Goal: Task Accomplishment & Management: Use online tool/utility

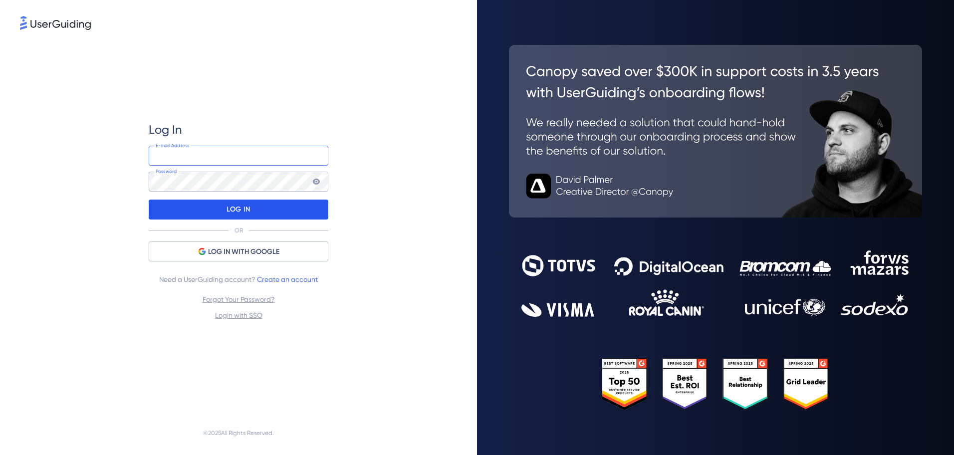
type input "hiroshiy@scanx.jp"
click at [253, 211] on div "LOG IN" at bounding box center [239, 210] width 180 height 20
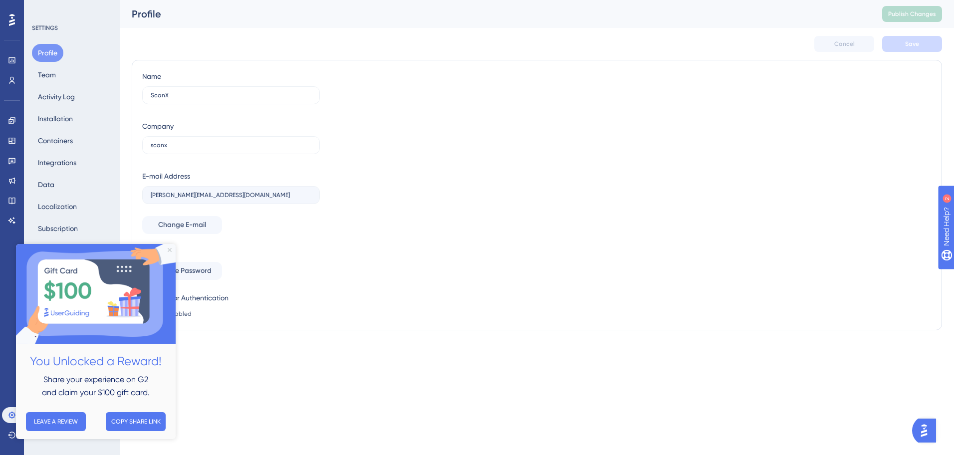
click at [168, 250] on icon "Close Preview" at bounding box center [170, 250] width 4 height 4
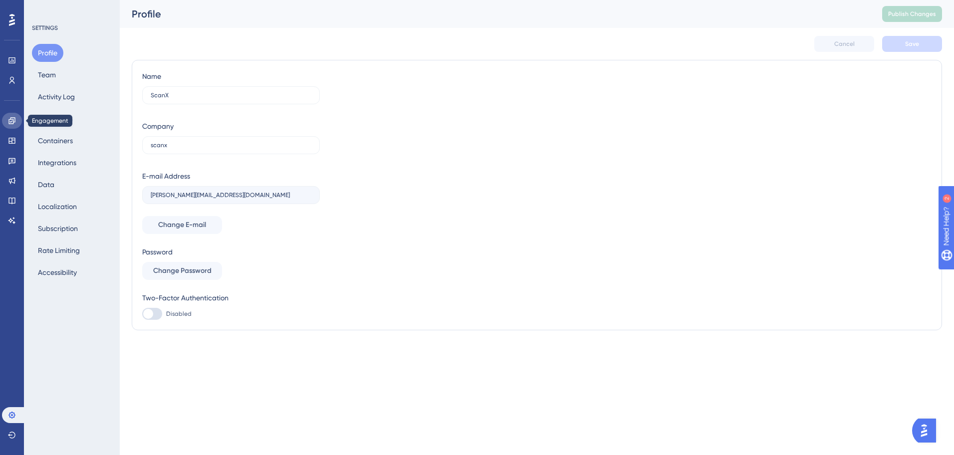
click at [16, 121] on link at bounding box center [12, 121] width 20 height 16
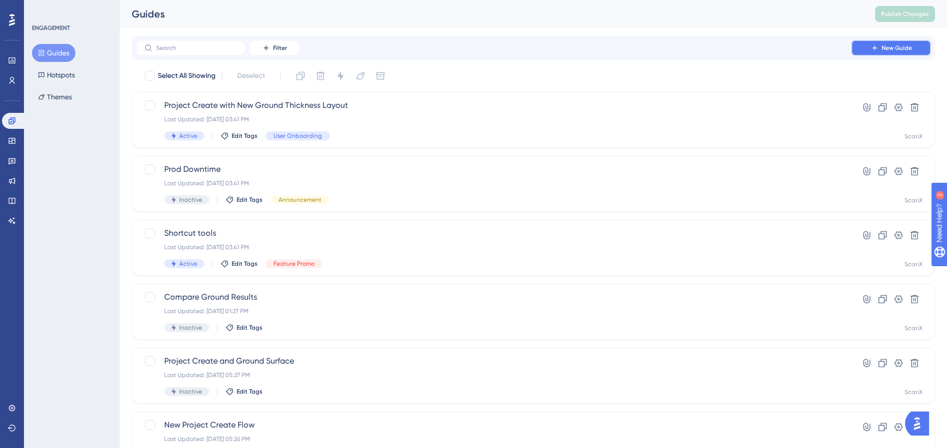
click at [872, 48] on icon at bounding box center [875, 48] width 8 height 8
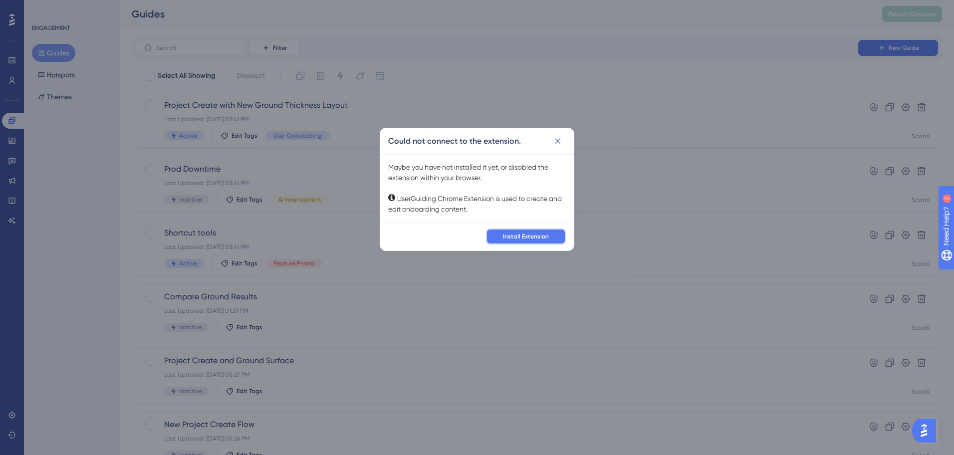
click at [499, 235] on button "Install Extension" at bounding box center [526, 237] width 80 height 16
click at [561, 144] on icon at bounding box center [558, 141] width 10 height 10
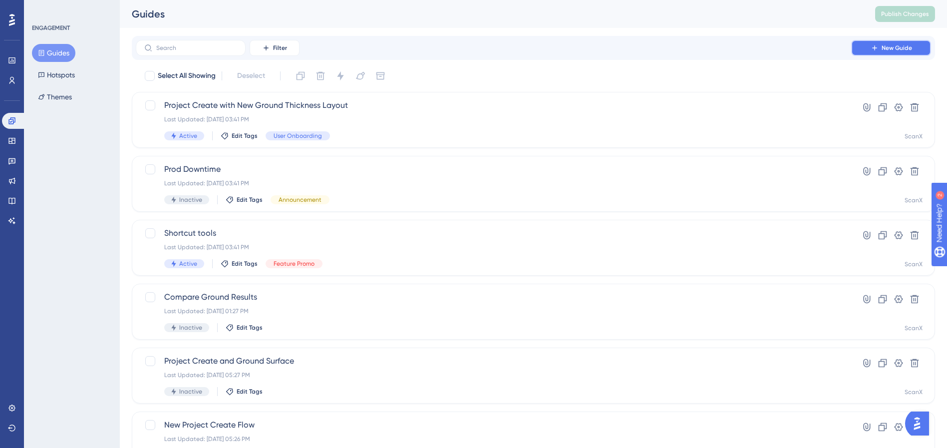
click at [913, 40] on button "New Guide" at bounding box center [891, 48] width 80 height 16
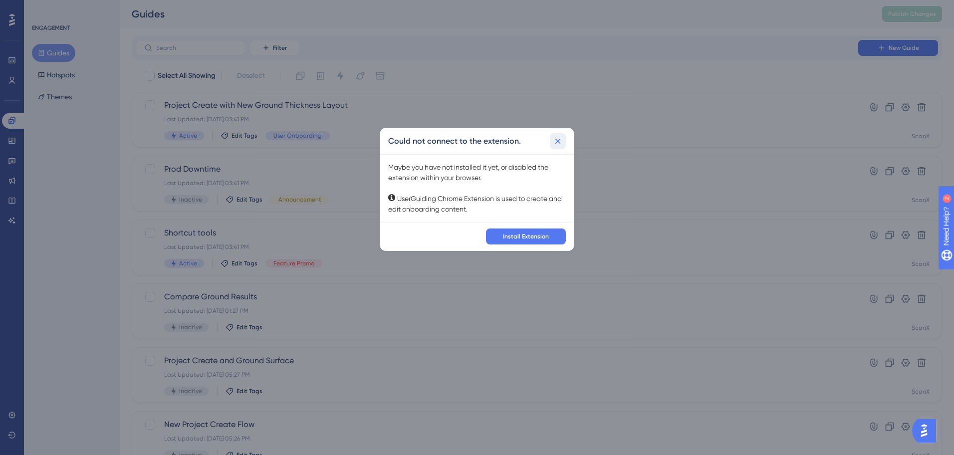
click at [560, 137] on icon at bounding box center [558, 141] width 10 height 10
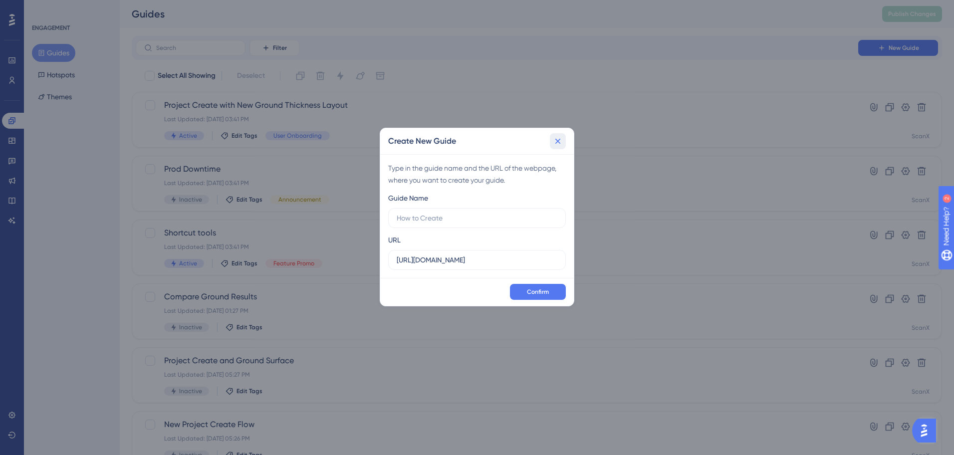
click at [563, 142] on icon at bounding box center [558, 141] width 10 height 10
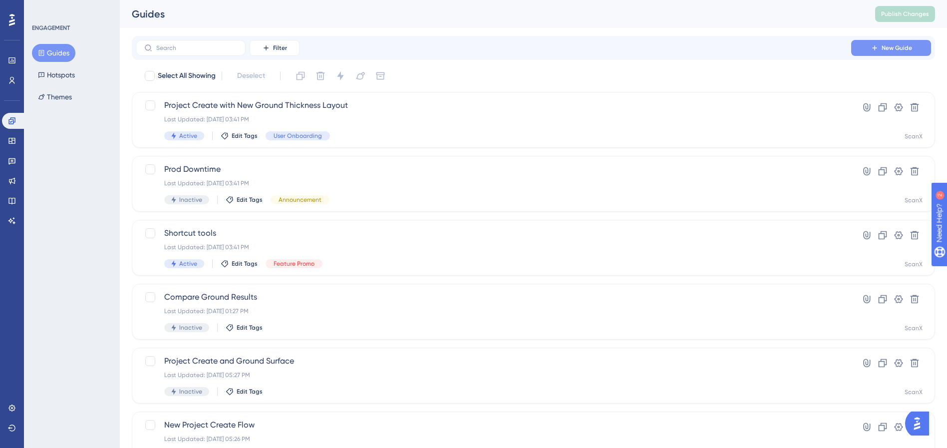
click at [879, 44] on button "New Guide" at bounding box center [891, 48] width 80 height 16
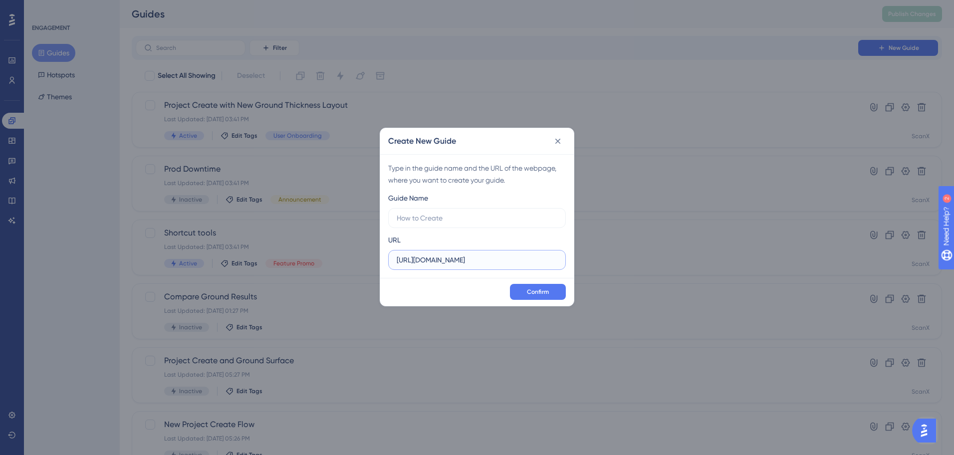
click at [470, 260] on input "[URL][DOMAIN_NAME]" at bounding box center [477, 260] width 161 height 11
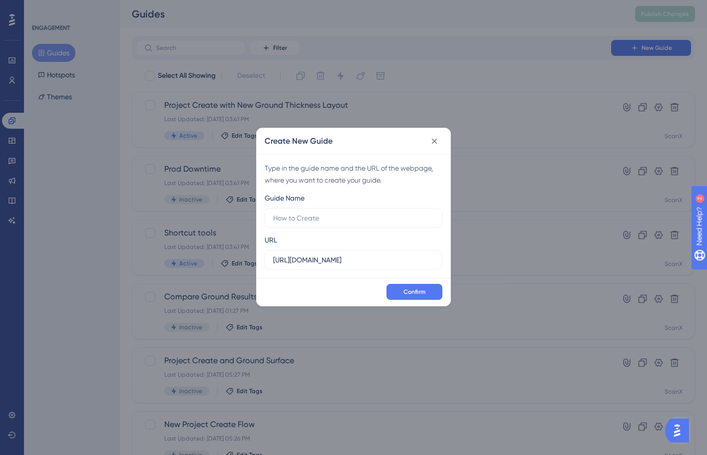
click at [575, 317] on div "Create New Guide Type in the guide name and the URL of the webpage, where you w…" at bounding box center [353, 227] width 707 height 455
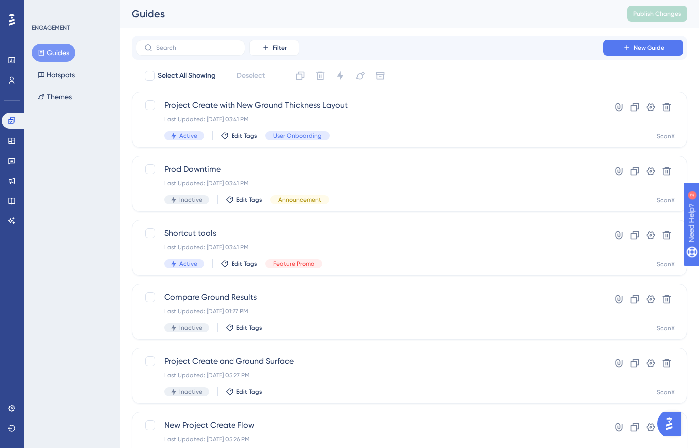
click at [639, 59] on div "Filter New Guide" at bounding box center [410, 48] width 556 height 24
click at [640, 43] on button "New Guide" at bounding box center [644, 48] width 80 height 16
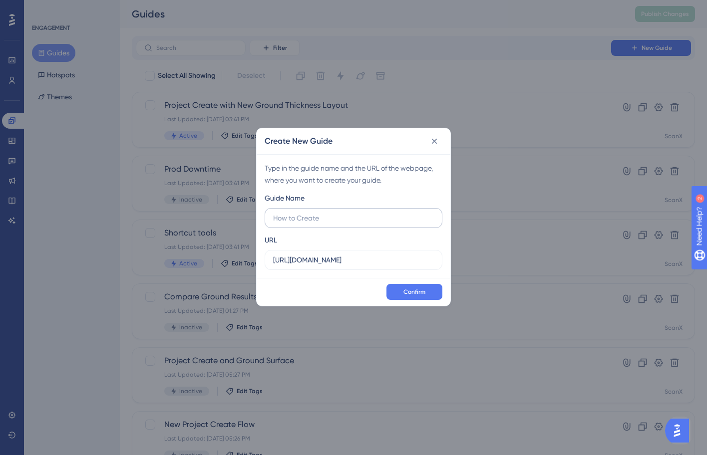
click at [359, 218] on input "text" at bounding box center [353, 218] width 161 height 11
type input "Test guide"
click at [370, 261] on input "[URL][DOMAIN_NAME]" at bounding box center [353, 260] width 161 height 11
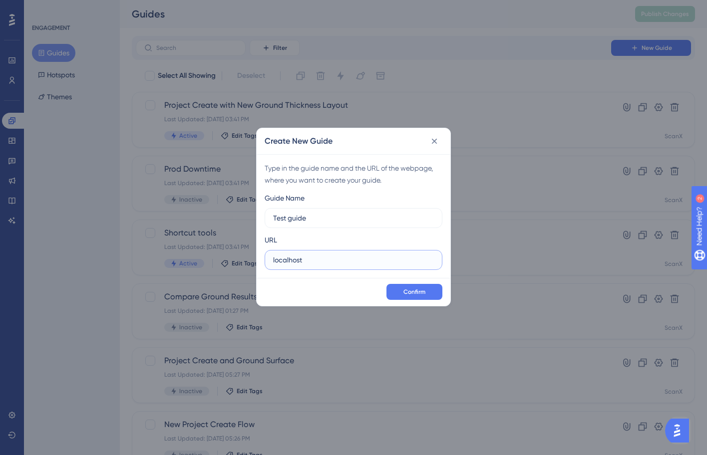
paste input "http://localhost:8080/"
type input "http://localhost:8080/"
click at [412, 296] on span "Confirm" at bounding box center [414, 292] width 22 height 8
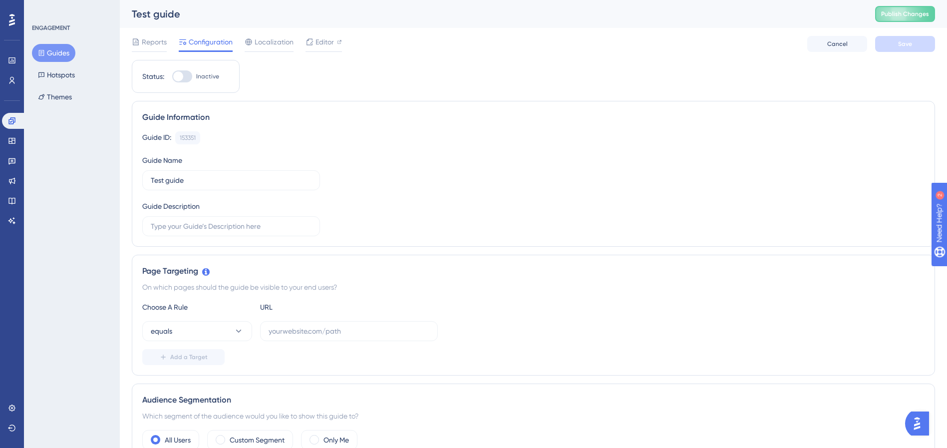
click at [385, 176] on div "Guide ID: 153351 Copy Guide Name Test guide Guide Description" at bounding box center [533, 183] width 782 height 105
click at [181, 72] on div at bounding box center [178, 76] width 10 height 10
click at [172, 76] on input "Inactive" at bounding box center [172, 76] width 0 height 0
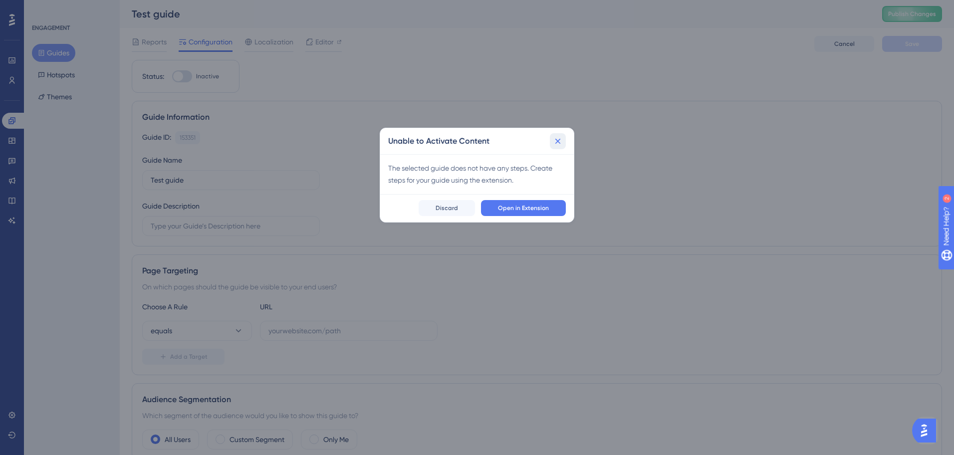
click at [561, 138] on icon at bounding box center [558, 141] width 10 height 10
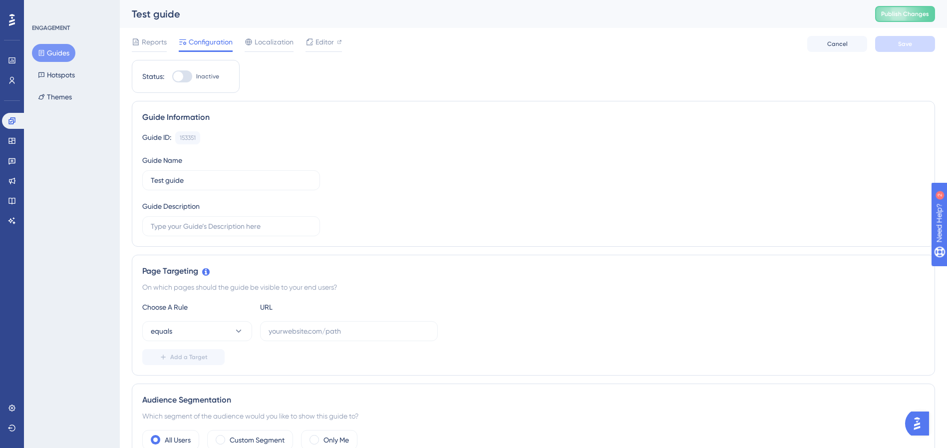
click at [185, 77] on div at bounding box center [182, 76] width 20 height 12
click at [172, 77] on input "Inactive" at bounding box center [172, 76] width 0 height 0
checkbox input "false"
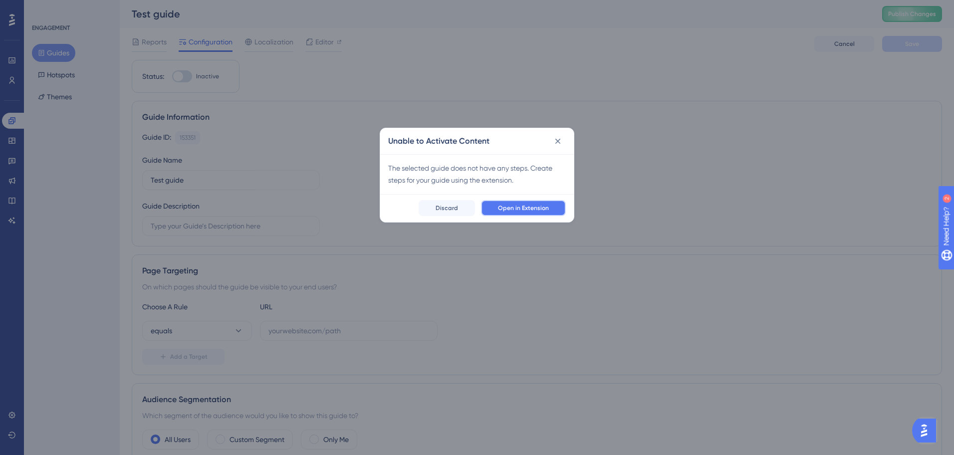
click at [549, 206] on span "Open in Extension" at bounding box center [523, 208] width 51 height 8
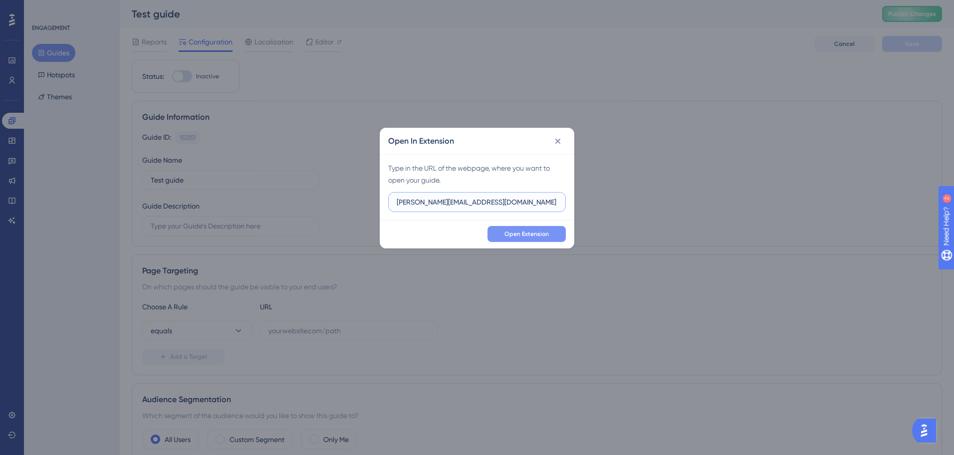
paste input "ttp://localhost:8080/"
type input "http://localhost:8080/"
click at [522, 235] on span "Open Extension" at bounding box center [527, 234] width 44 height 8
click at [557, 142] on icon at bounding box center [558, 141] width 5 height 5
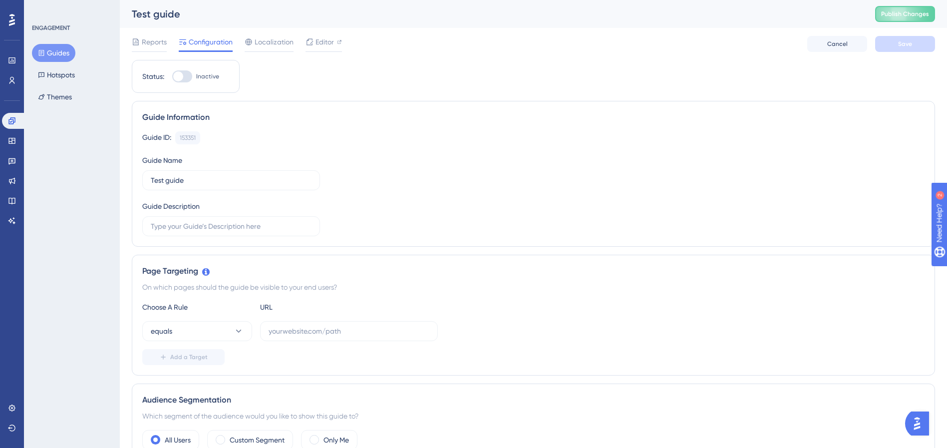
click at [432, 262] on div "Page Targeting On which pages should the guide be visible to your end users? Ch…" at bounding box center [533, 315] width 803 height 121
click at [364, 328] on input "text" at bounding box center [349, 330] width 161 height 11
paste input "http://localhost:8080/"
type input "http://localhost:8080/"
click at [205, 330] on button "equals" at bounding box center [197, 331] width 110 height 20
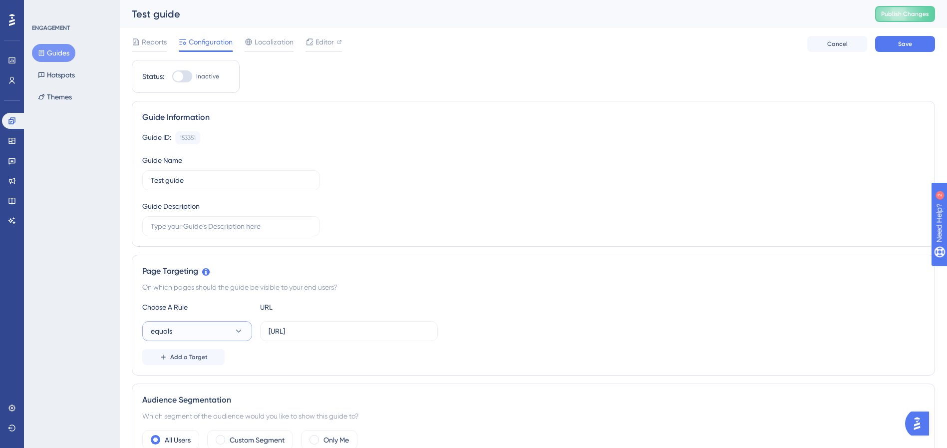
scroll to position [202, 0]
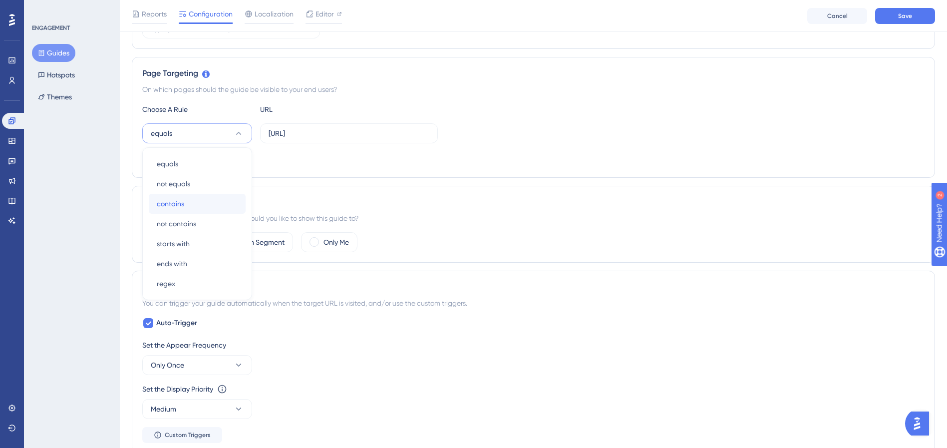
click at [224, 205] on div "contains contains" at bounding box center [197, 204] width 81 height 20
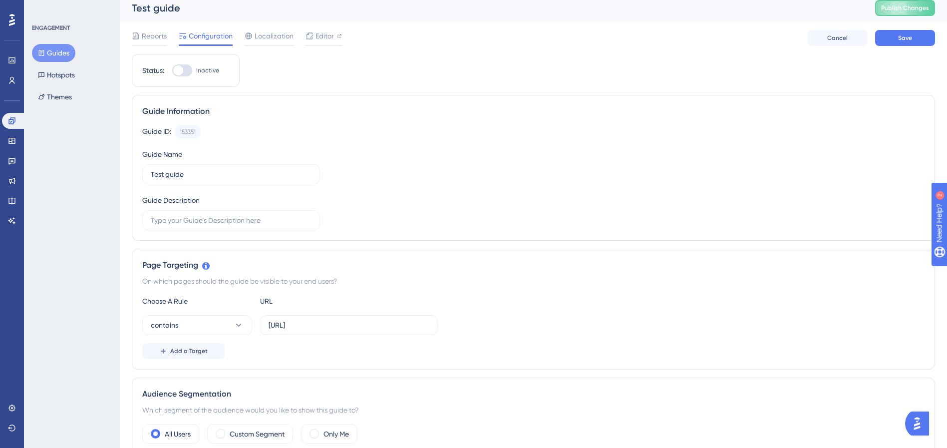
scroll to position [16, 0]
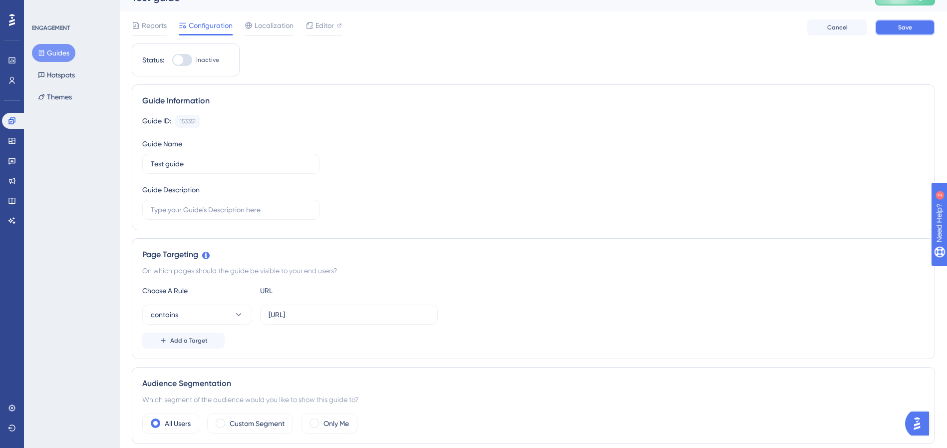
click at [886, 26] on button "Save" at bounding box center [905, 27] width 60 height 16
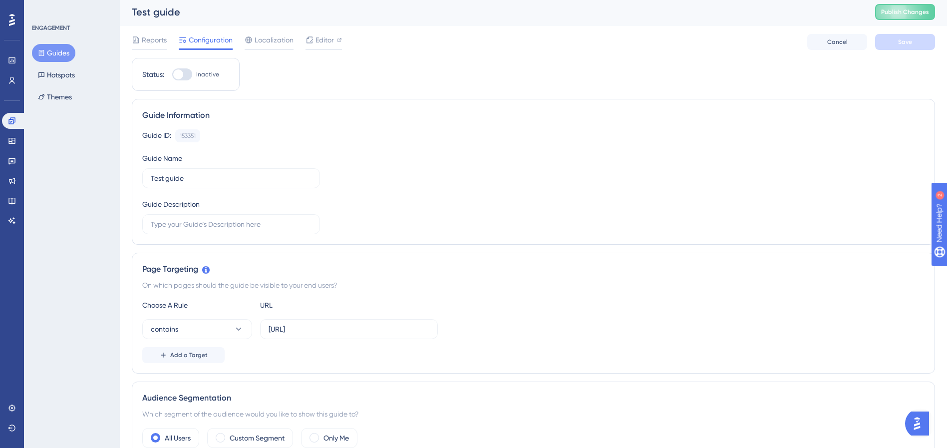
scroll to position [0, 0]
click at [67, 76] on button "Hotspots" at bounding box center [56, 75] width 49 height 18
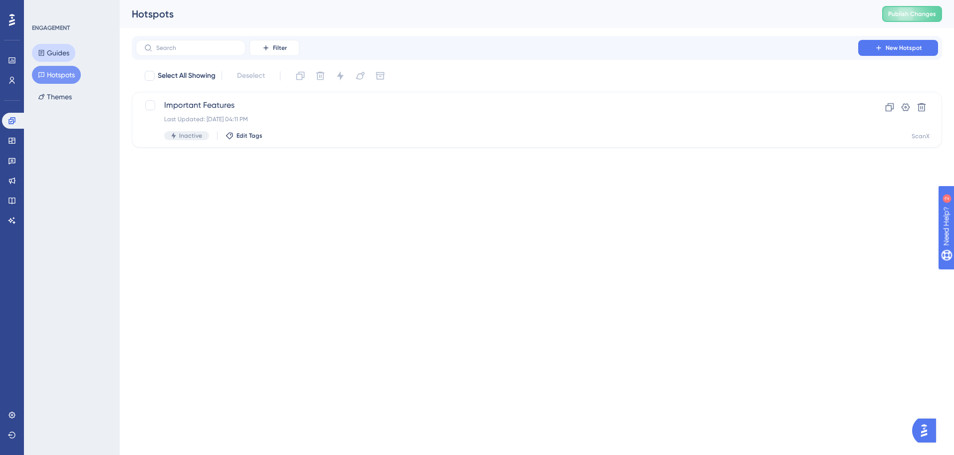
click at [69, 49] on button "Guides" at bounding box center [53, 53] width 43 height 18
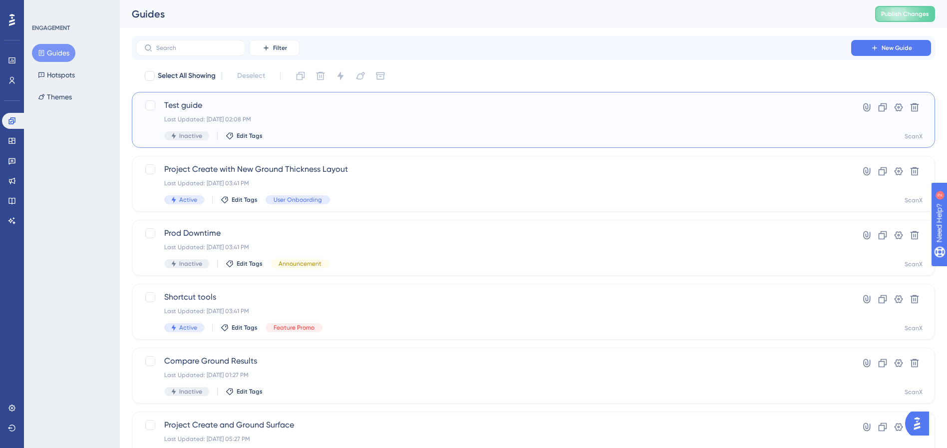
click at [257, 101] on span "Test guide" at bounding box center [493, 105] width 658 height 12
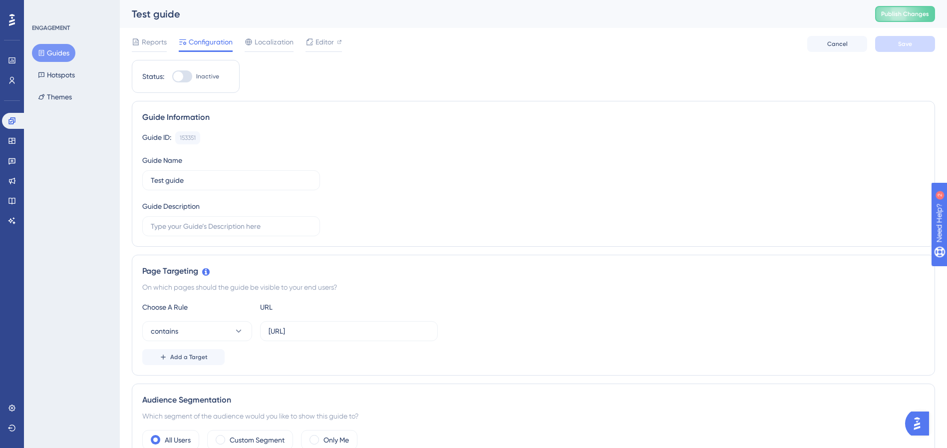
click at [258, 117] on div "Guide Information" at bounding box center [533, 117] width 782 height 12
click at [317, 39] on span "Editor" at bounding box center [325, 42] width 18 height 12
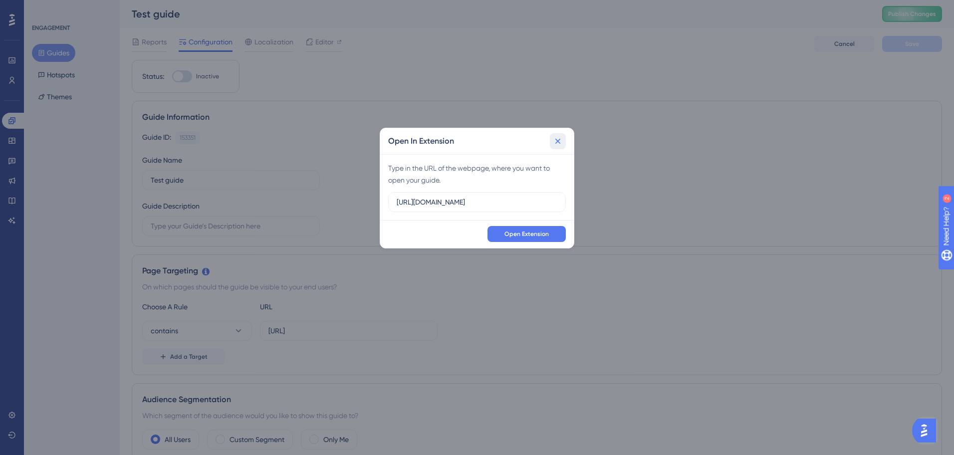
click at [554, 139] on icon at bounding box center [558, 141] width 10 height 10
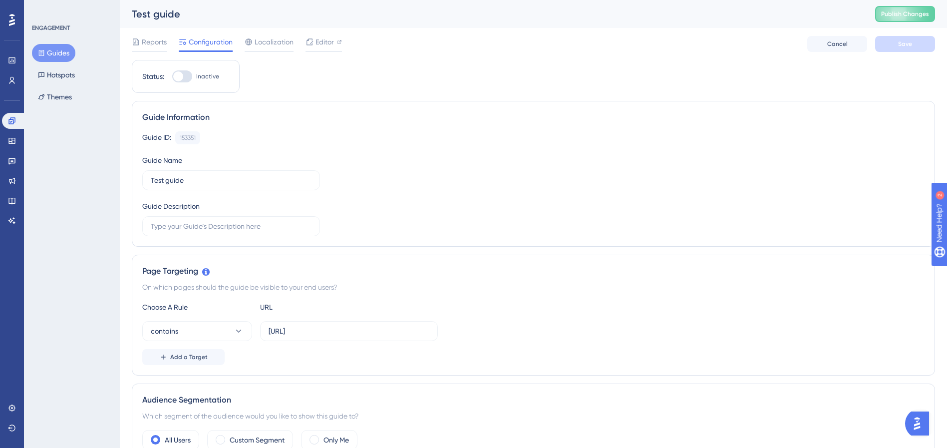
click at [183, 75] on div at bounding box center [182, 76] width 20 height 12
click at [172, 76] on input "Inactive" at bounding box center [172, 76] width 0 height 0
checkbox input "false"
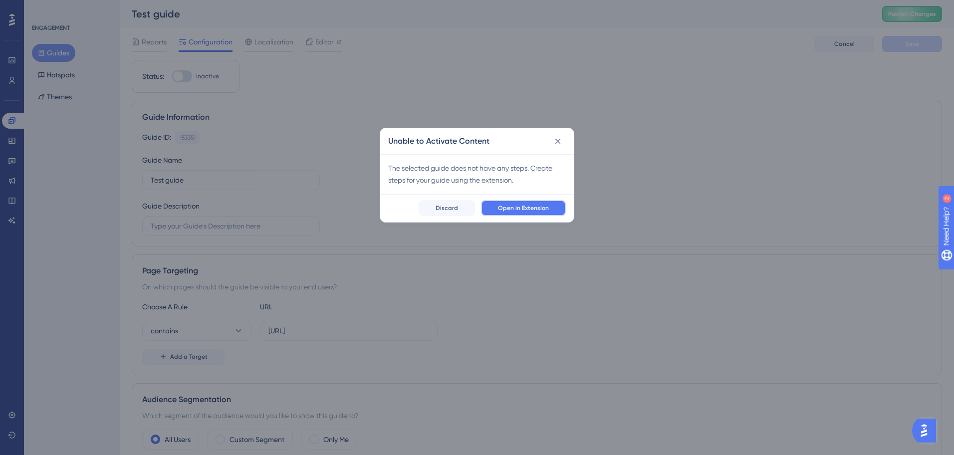
click at [501, 207] on span "Open in Extension" at bounding box center [523, 208] width 51 height 8
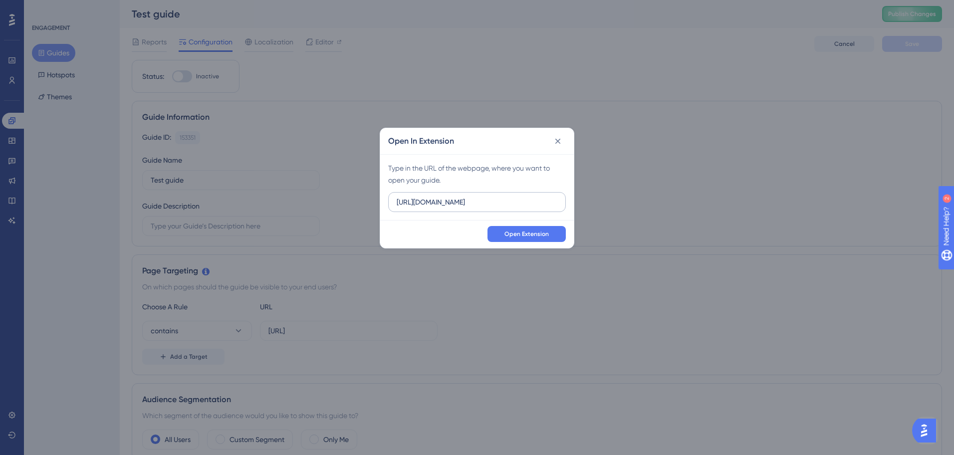
click at [512, 206] on input "[URL][DOMAIN_NAME]" at bounding box center [477, 202] width 161 height 11
type input "http://localhost:8080/"
click at [508, 238] on span "Open Extension" at bounding box center [527, 234] width 44 height 8
click at [561, 144] on icon at bounding box center [558, 141] width 10 height 10
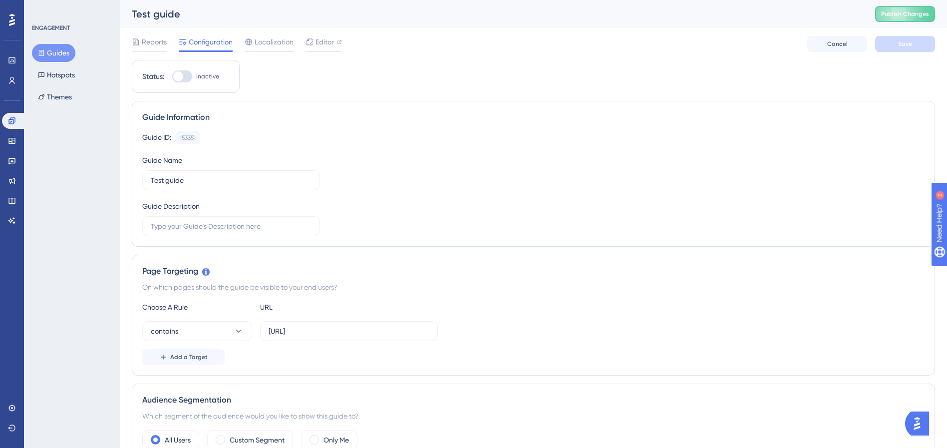
click at [191, 75] on div at bounding box center [182, 76] width 20 height 12
click at [172, 76] on input "Inactive" at bounding box center [172, 76] width 0 height 0
checkbox input "true"
click at [898, 49] on button "Save" at bounding box center [905, 44] width 60 height 16
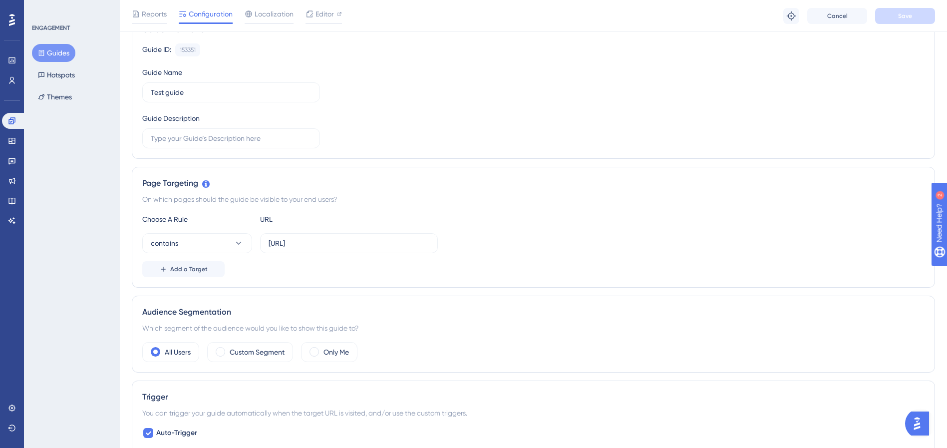
scroll to position [249, 0]
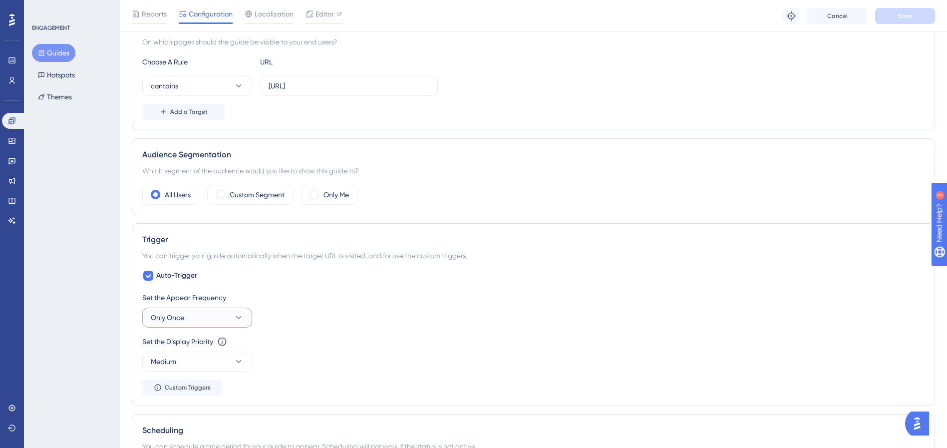
click at [222, 315] on button "Only Once" at bounding box center [197, 318] width 110 height 20
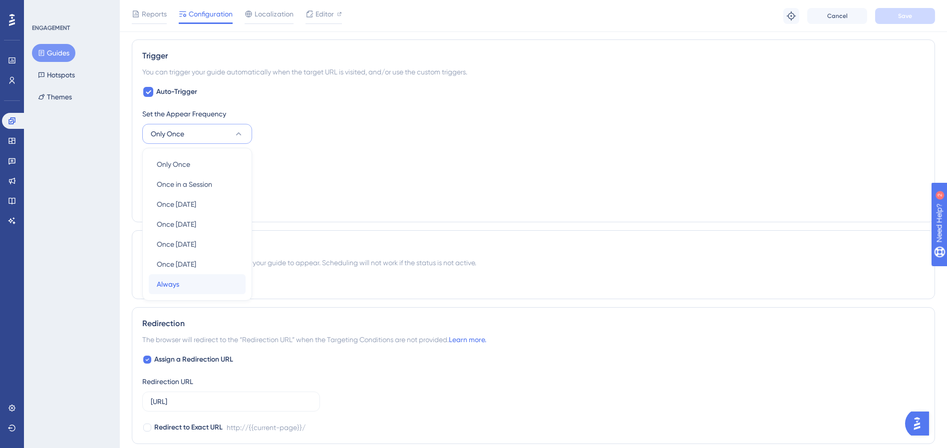
click at [212, 284] on div "Always Always" at bounding box center [197, 284] width 81 height 20
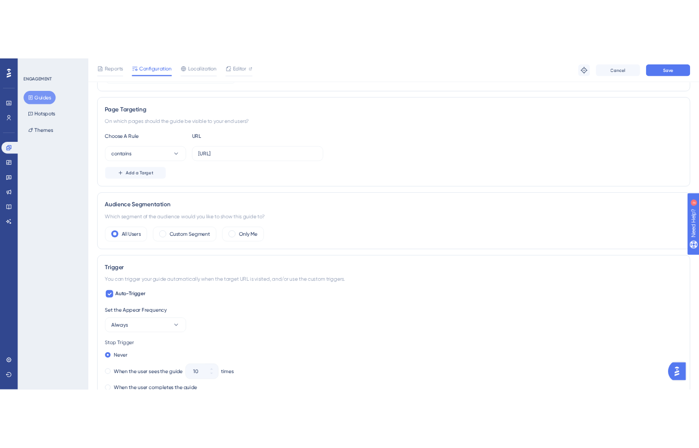
scroll to position [0, 0]
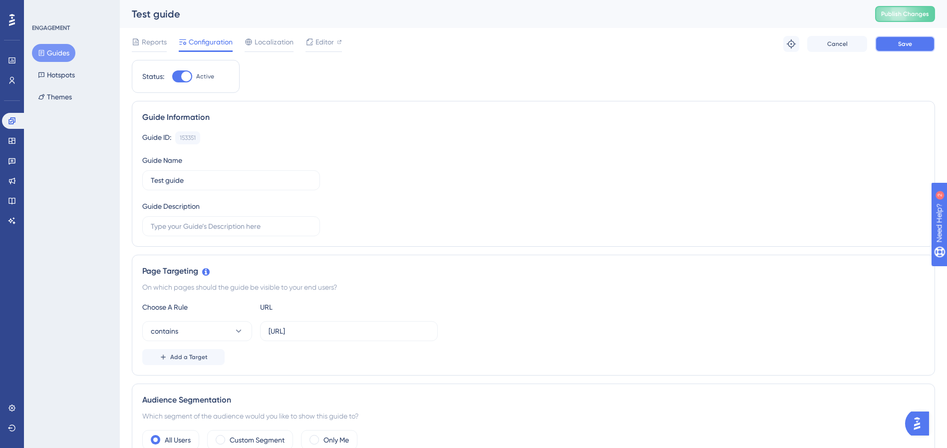
click at [905, 44] on span "Save" at bounding box center [905, 44] width 14 height 8
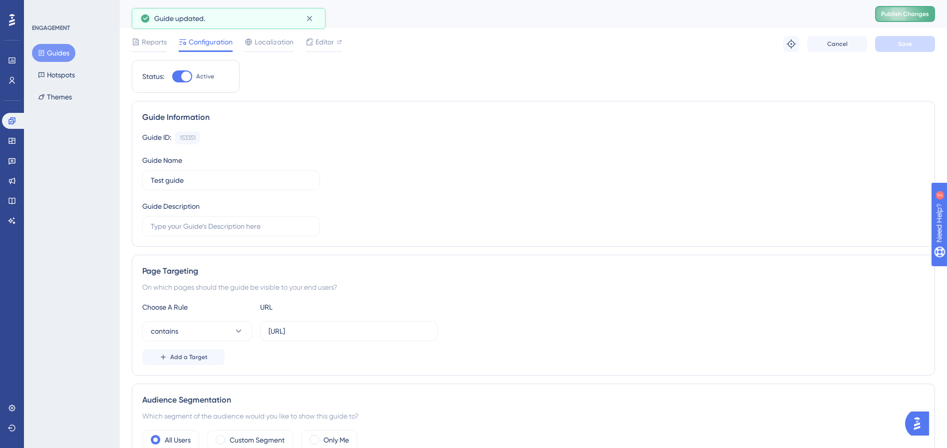
click at [895, 19] on button "Publish Changes" at bounding box center [905, 14] width 60 height 16
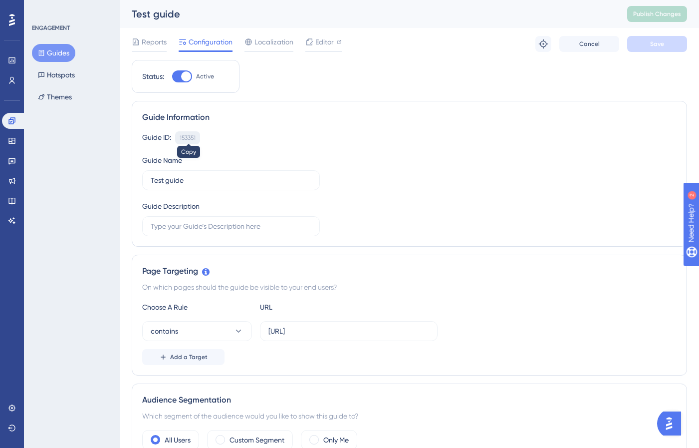
click at [186, 138] on div "153351" at bounding box center [188, 138] width 16 height 8
copy div "153351"
click at [423, 113] on div "Guide Information" at bounding box center [409, 117] width 535 height 12
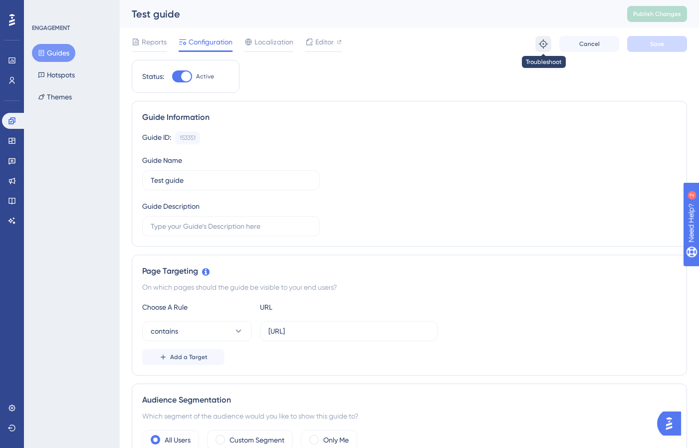
click at [545, 44] on icon at bounding box center [544, 44] width 10 height 10
drag, startPoint x: 346, startPoint y: 75, endPoint x: 350, endPoint y: 70, distance: 6.8
click at [60, 52] on button "Guides" at bounding box center [53, 53] width 43 height 18
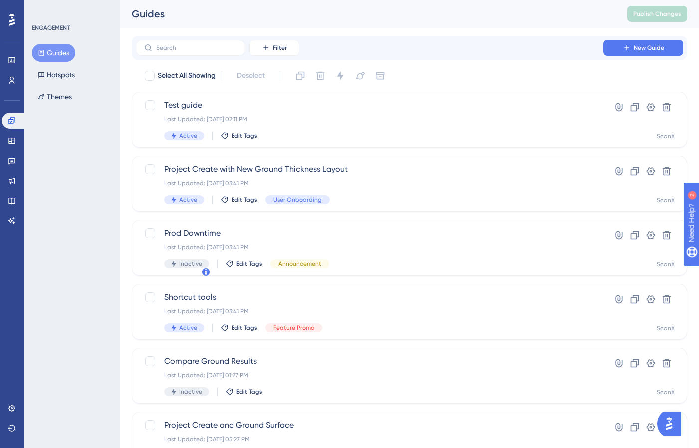
click at [60, 52] on button "Guides" at bounding box center [53, 53] width 43 height 18
click at [551, 47] on div "Filter New Guide" at bounding box center [410, 48] width 548 height 16
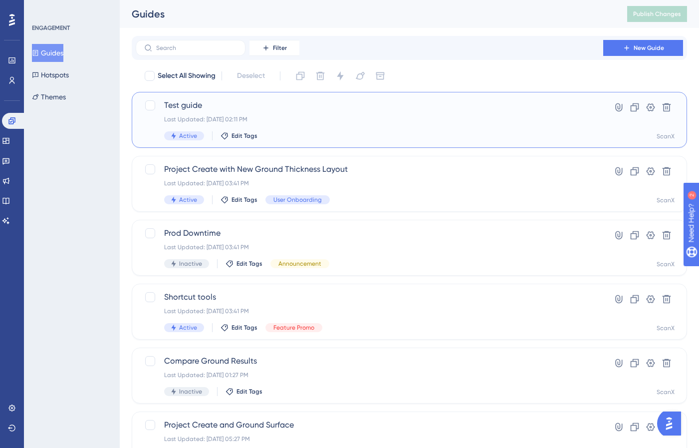
click at [302, 123] on div "Test guide Last Updated: Oct 03 2025, 02:11 PM Active Edit Tags" at bounding box center [369, 119] width 411 height 41
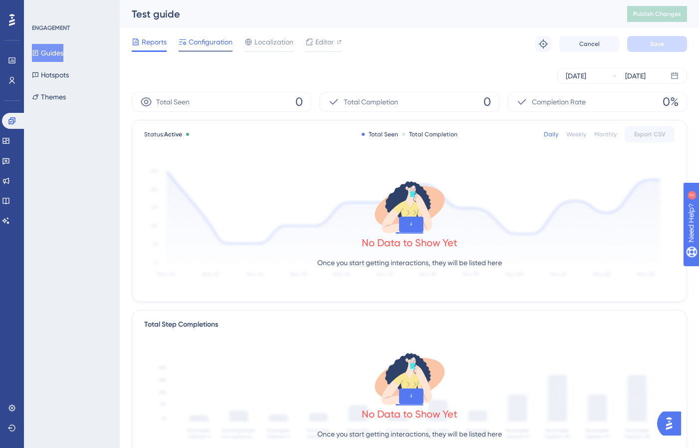
click at [216, 43] on span "Configuration" at bounding box center [211, 42] width 44 height 12
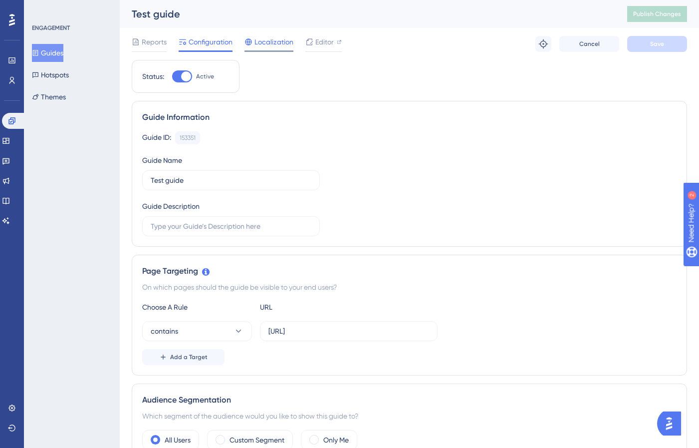
click at [271, 42] on span "Localization" at bounding box center [274, 42] width 39 height 12
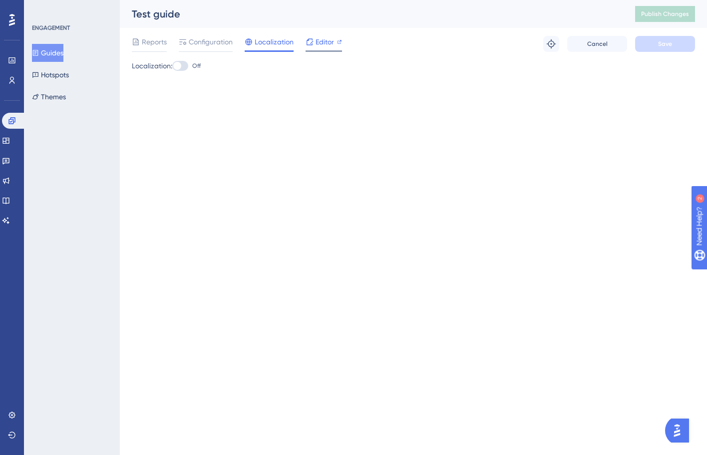
click at [316, 41] on span "Editor" at bounding box center [325, 42] width 18 height 12
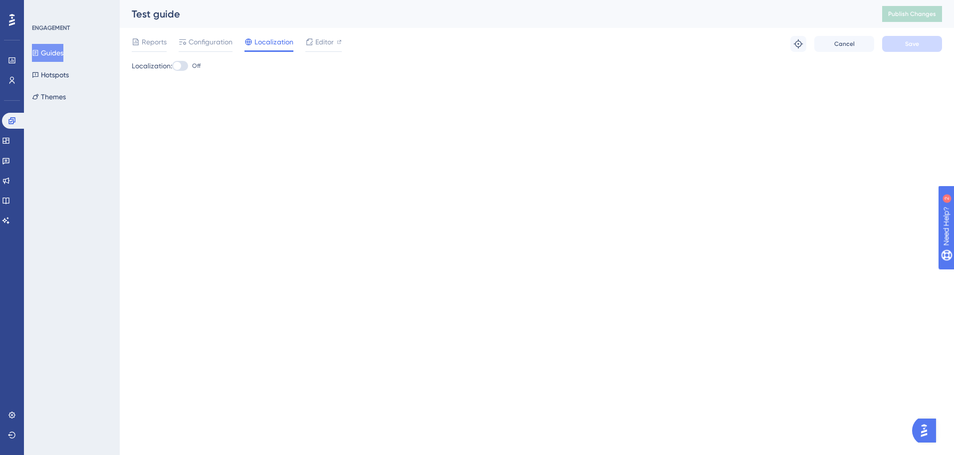
click at [63, 51] on button "Guides" at bounding box center [47, 53] width 31 height 18
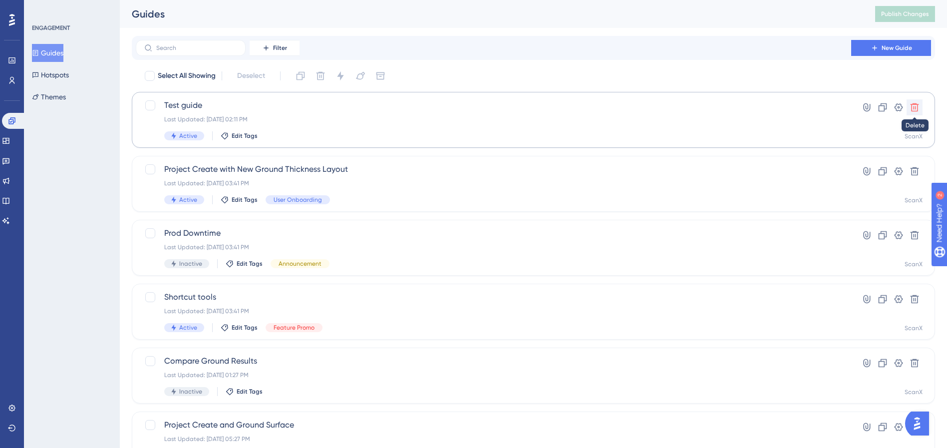
click at [706, 109] on icon at bounding box center [915, 107] width 10 height 10
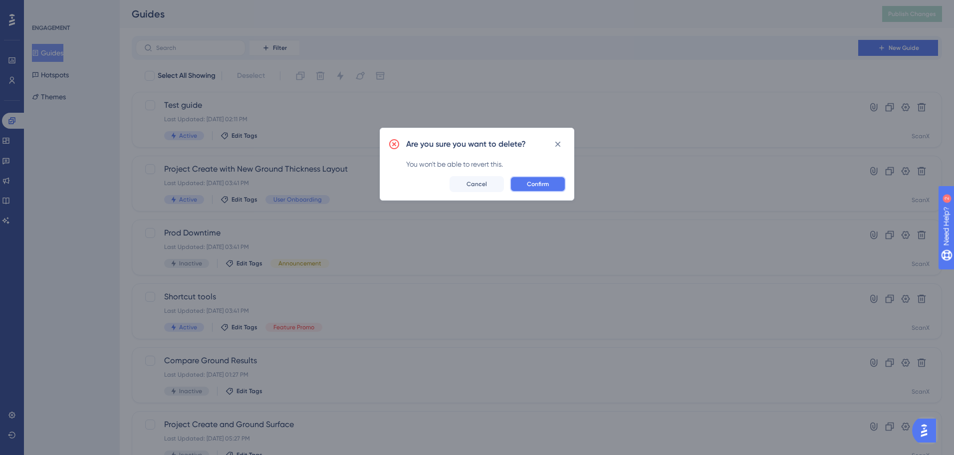
click at [543, 182] on span "Confirm" at bounding box center [538, 184] width 22 height 8
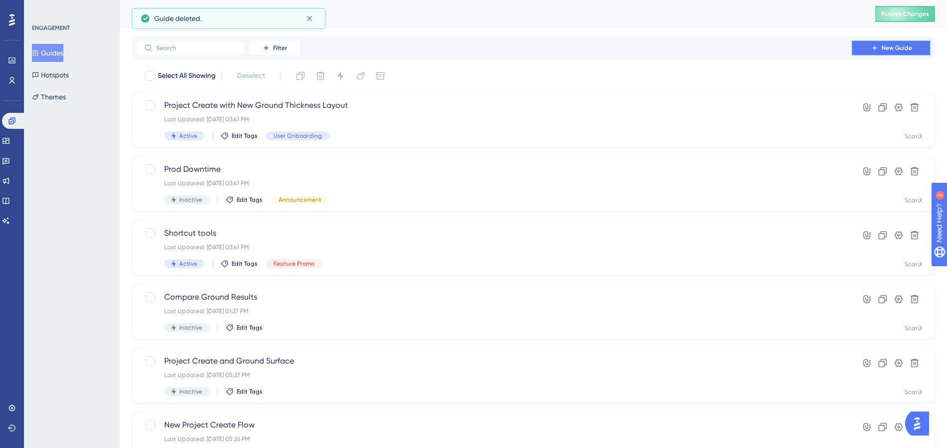
click at [706, 41] on button "New Guide" at bounding box center [891, 48] width 80 height 16
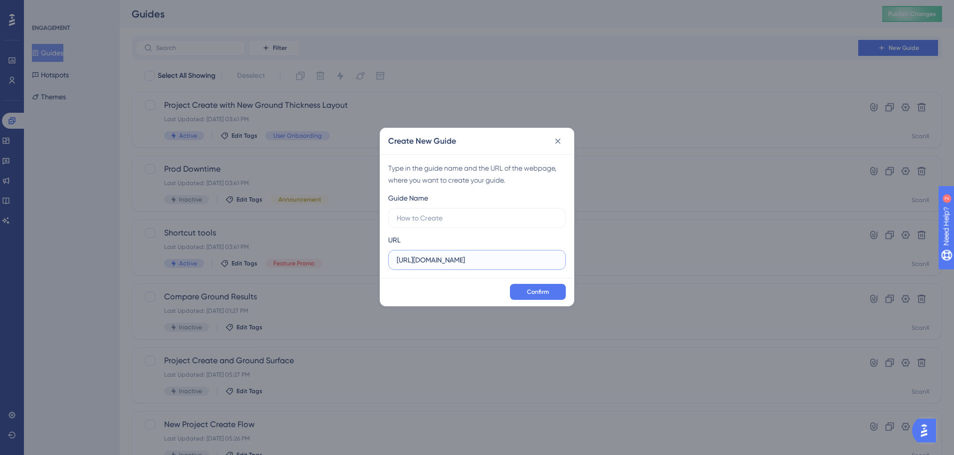
click at [515, 260] on input "[URL][DOMAIN_NAME]" at bounding box center [477, 260] width 161 height 11
paste input "launchSurvey"
paste input "http://localhost:8080/"
type input "http://localhost:8080"
click at [509, 221] on input "text" at bounding box center [477, 218] width 161 height 11
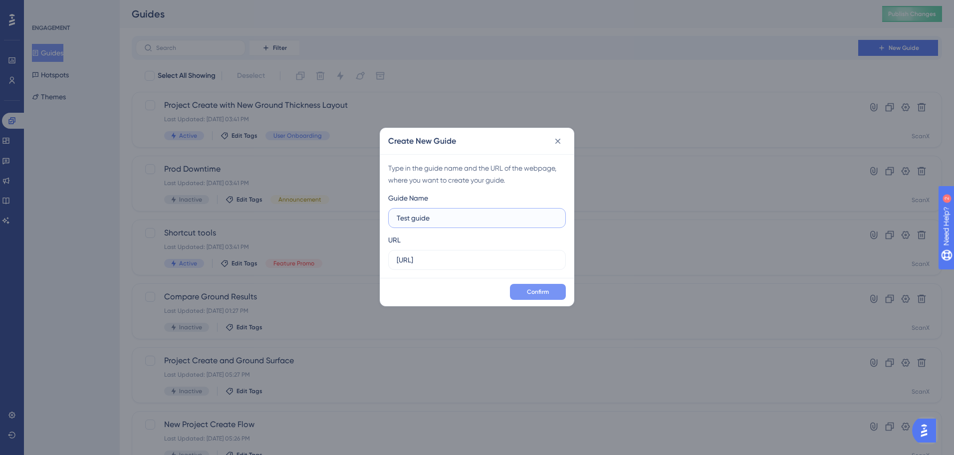
type input "Test guide"
click at [536, 289] on span "Confirm" at bounding box center [538, 292] width 22 height 8
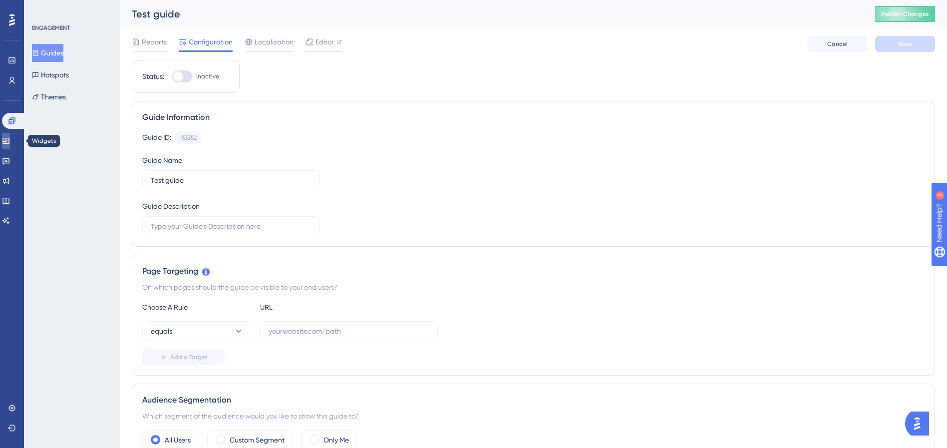
click at [10, 139] on icon at bounding box center [6, 141] width 8 height 8
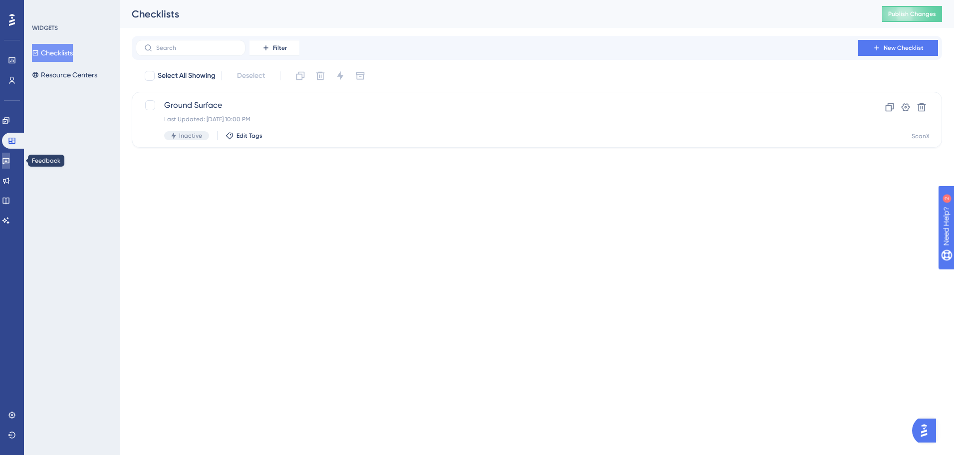
click at [9, 163] on icon at bounding box center [6, 161] width 8 height 8
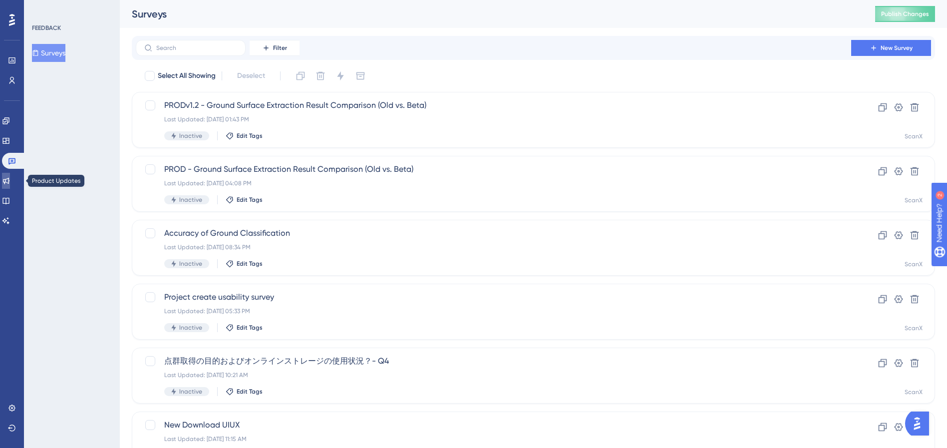
click at [7, 183] on icon at bounding box center [6, 181] width 8 height 8
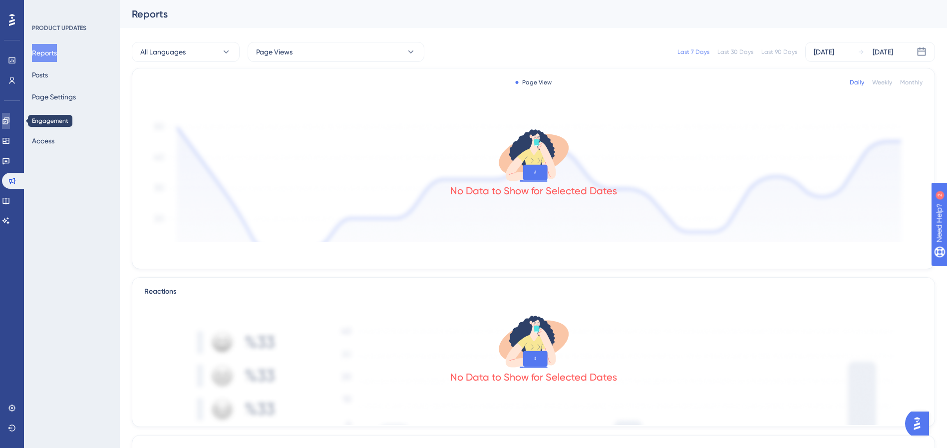
click at [10, 125] on link at bounding box center [6, 121] width 8 height 16
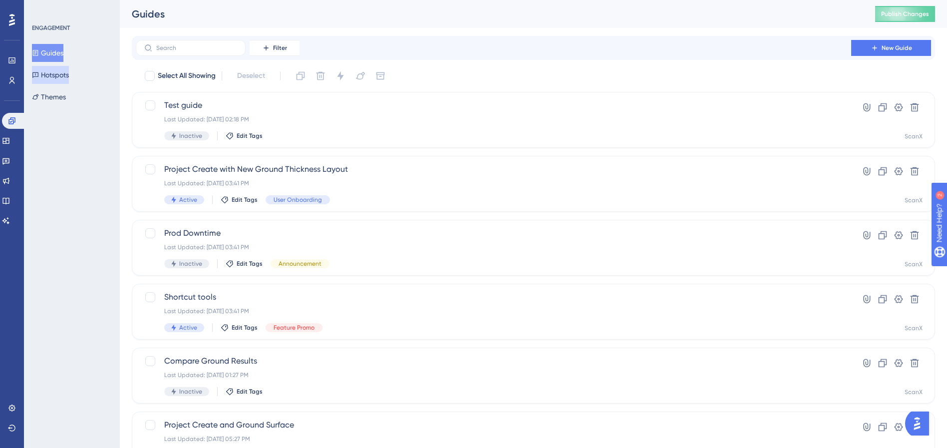
click at [66, 82] on button "Hotspots" at bounding box center [50, 75] width 37 height 18
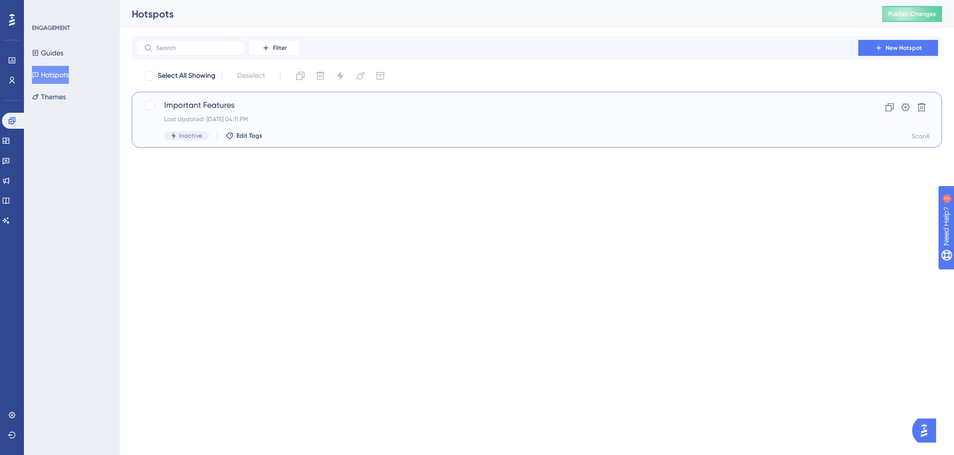
click at [205, 109] on span "Important Features" at bounding box center [497, 105] width 666 height 12
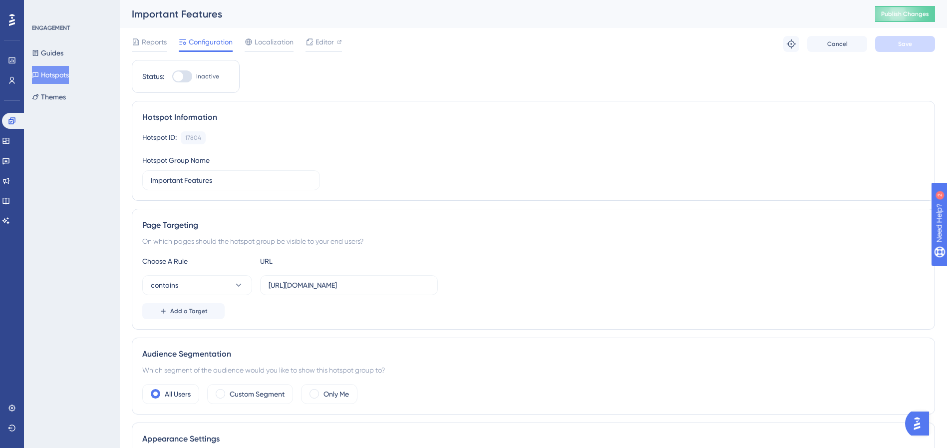
click at [413, 95] on div "Status: Inactive Hotspot Information Hotspot ID: 17804 Copy Hotspot Group Name …" at bounding box center [533, 395] width 803 height 671
drag, startPoint x: 551, startPoint y: 129, endPoint x: 560, endPoint y: 123, distance: 10.8
click at [551, 129] on div "Hotspot Information Hotspot ID: 17804 Copy Hotspot Group Name Important Features" at bounding box center [533, 151] width 803 height 100
click at [185, 77] on div at bounding box center [182, 76] width 20 height 12
click at [172, 77] on input "Inactive" at bounding box center [172, 76] width 0 height 0
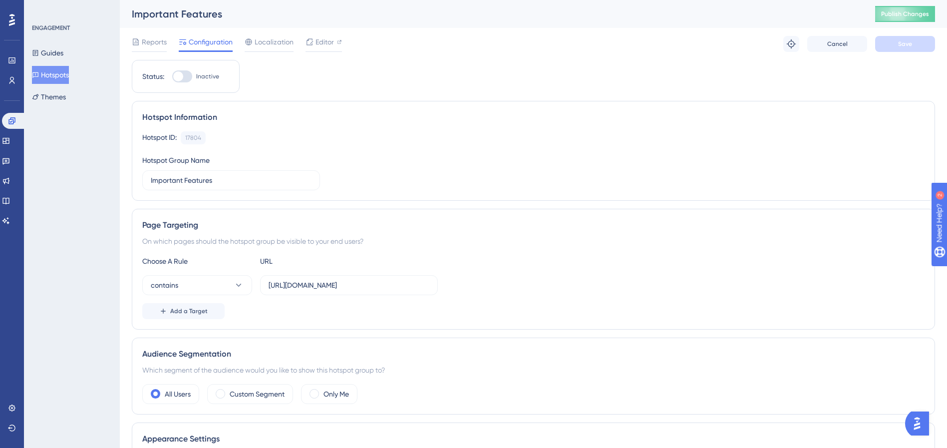
checkbox input "true"
click at [706, 44] on icon at bounding box center [791, 43] width 9 height 9
click at [413, 283] on input "https://appv2.scanx.jp/viewer/" at bounding box center [349, 285] width 161 height 11
click at [706, 45] on button "Cancel" at bounding box center [837, 44] width 60 height 16
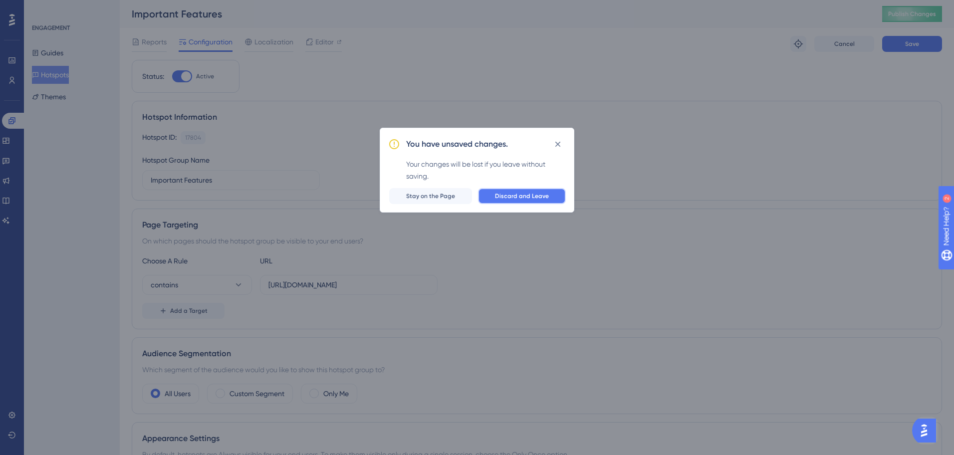
click at [499, 198] on span "Discard and Leave" at bounding box center [522, 196] width 54 height 8
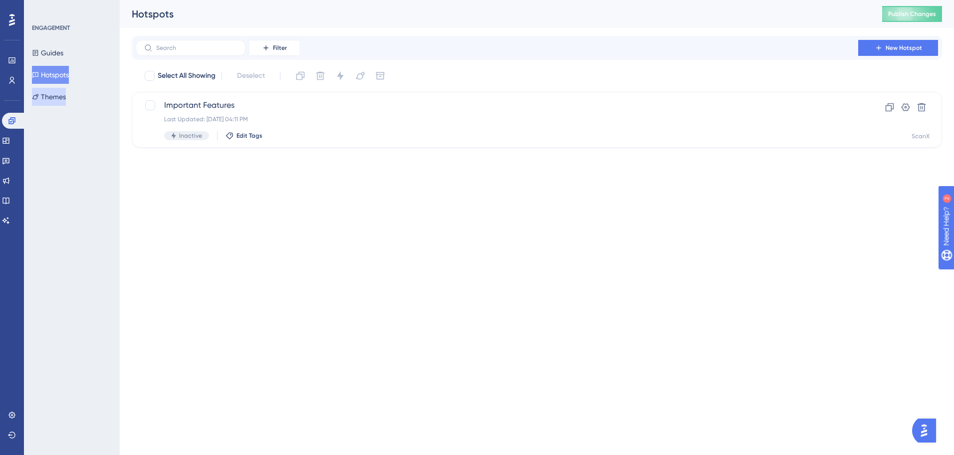
click at [66, 100] on button "Themes" at bounding box center [49, 97] width 34 height 18
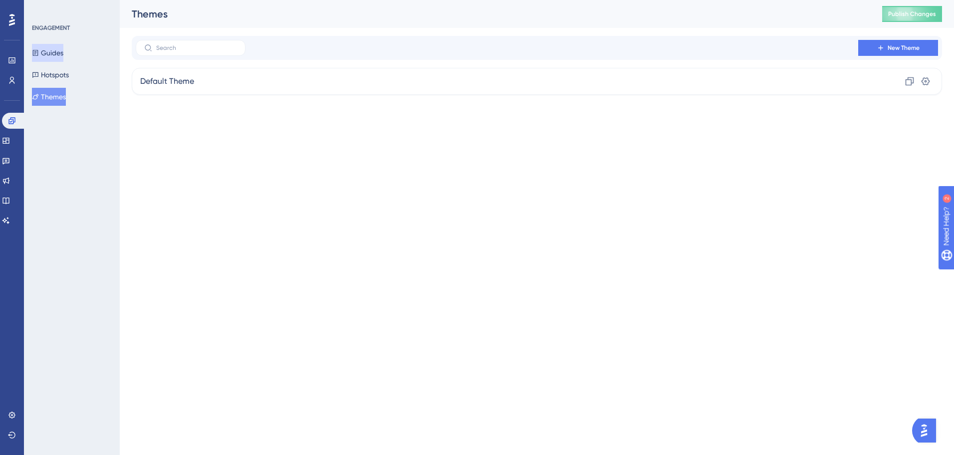
click at [61, 44] on button "Guides" at bounding box center [47, 53] width 31 height 18
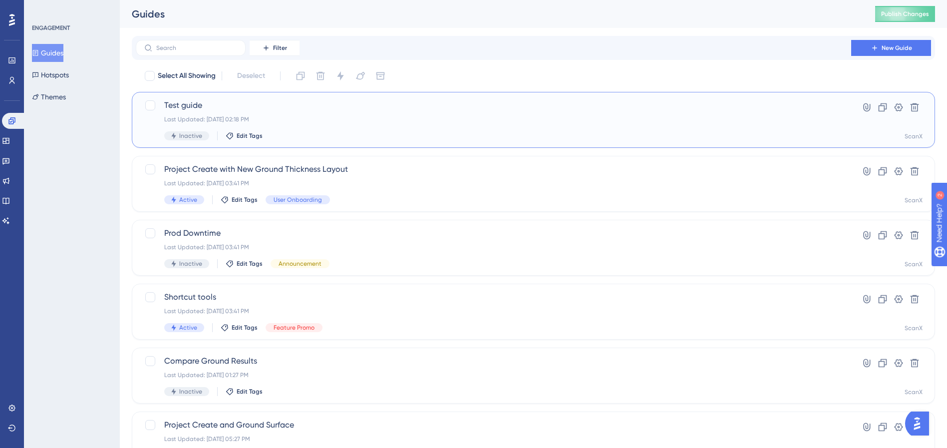
click at [226, 107] on span "Test guide" at bounding box center [493, 105] width 658 height 12
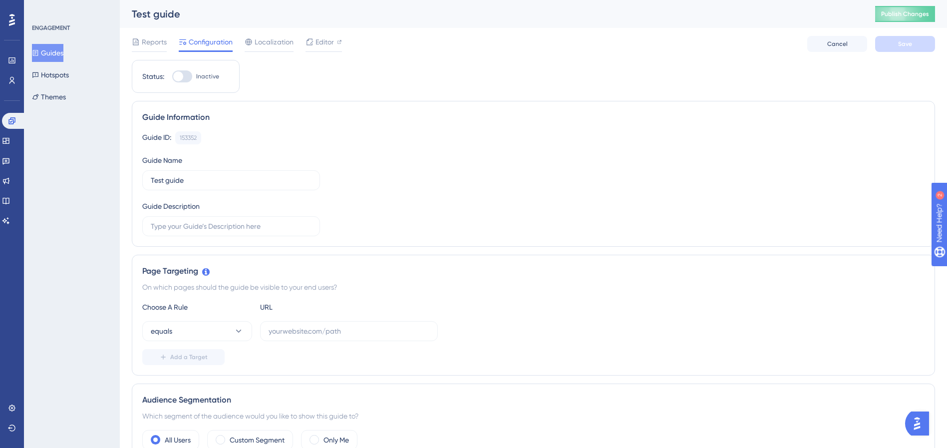
click at [185, 77] on div at bounding box center [182, 76] width 20 height 12
click at [172, 77] on input "Inactive" at bounding box center [172, 76] width 0 height 0
checkbox input "false"
click at [344, 333] on input "text" at bounding box center [349, 330] width 161 height 11
paste input "http://localhost:8080/"
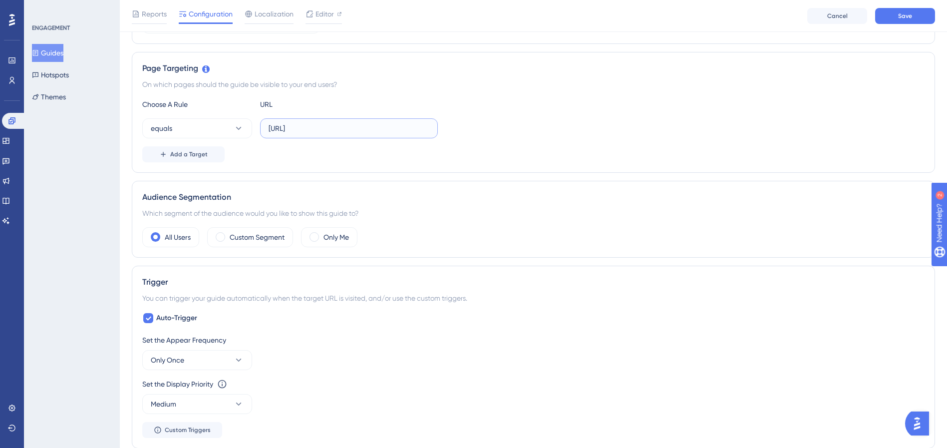
scroll to position [278, 0]
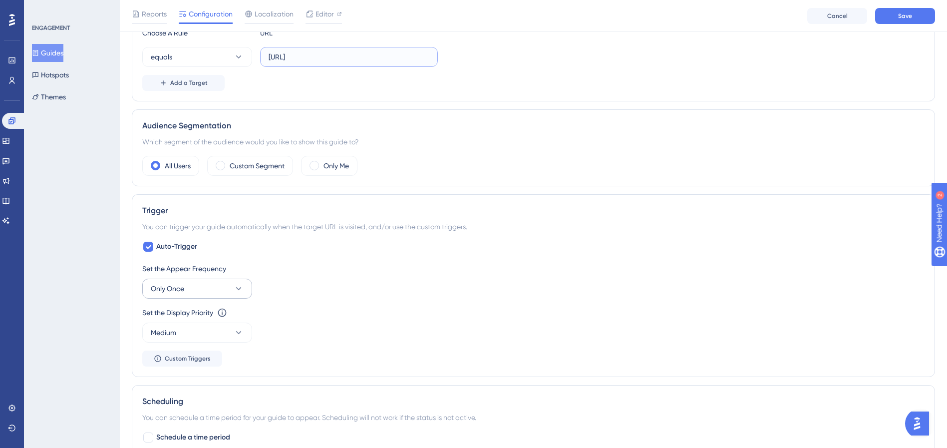
type input "http://localhost:8080"
click at [223, 290] on button "Only Once" at bounding box center [197, 289] width 110 height 20
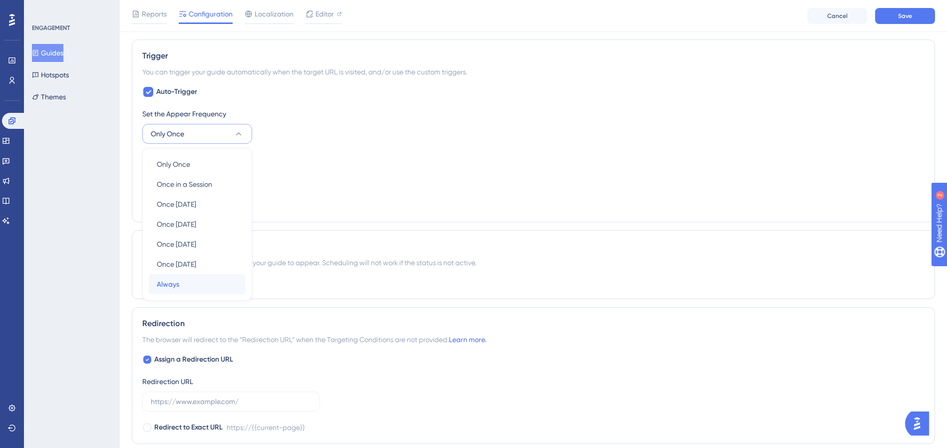
click at [219, 286] on div "Always Always" at bounding box center [197, 284] width 81 height 20
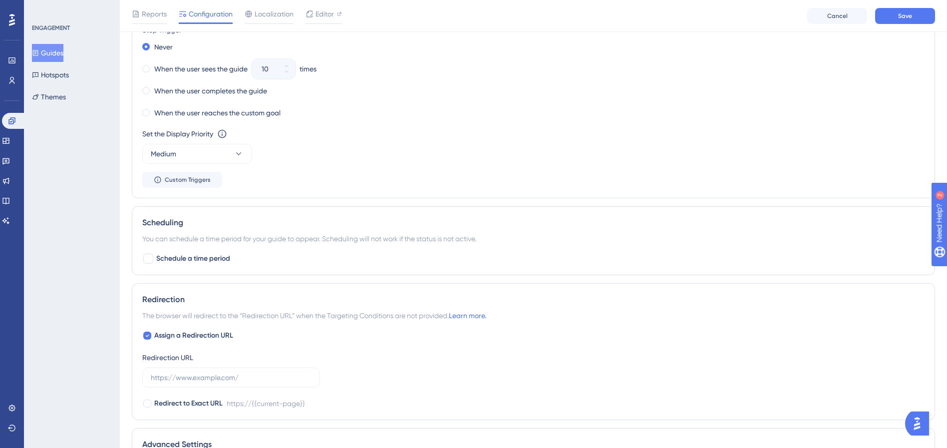
scroll to position [561, 0]
click at [269, 379] on input "text" at bounding box center [231, 376] width 161 height 11
paste input "http://localhost:8080"
type input "http://localhost:8080"
click at [384, 339] on div "Assign a Redirection URL Redirection URL http://localhost:8080 Redirect to Exac…" at bounding box center [533, 369] width 782 height 80
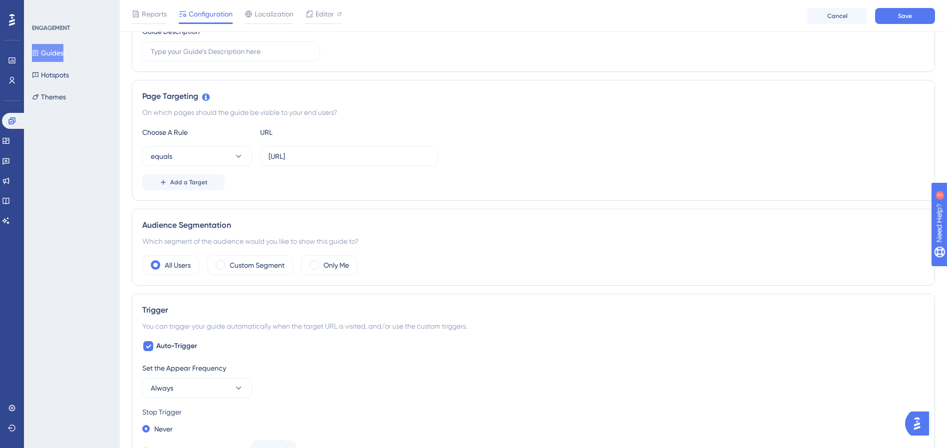
scroll to position [0, 0]
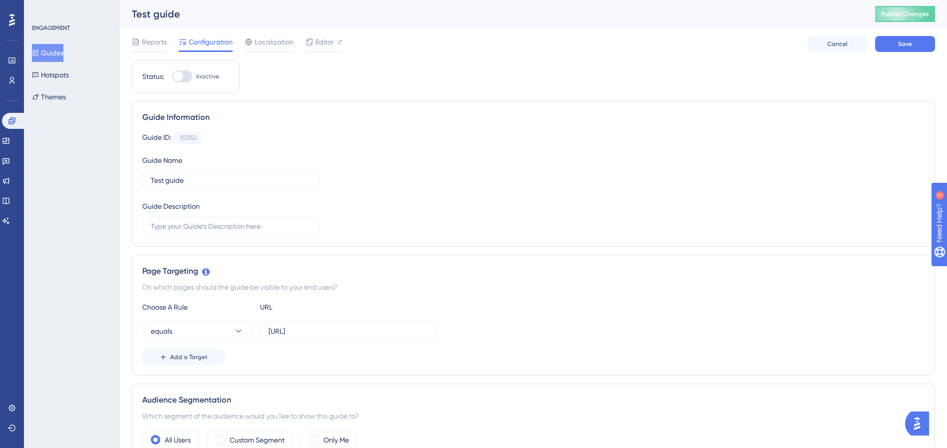
click at [183, 78] on div at bounding box center [182, 76] width 20 height 12
click at [172, 77] on input "Inactive" at bounding box center [172, 76] width 0 height 0
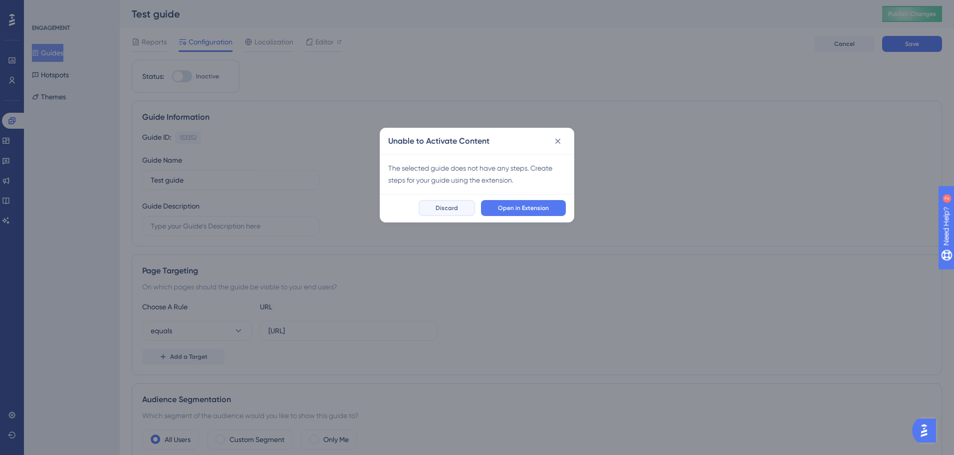
click at [444, 206] on span "Discard" at bounding box center [447, 208] width 22 height 8
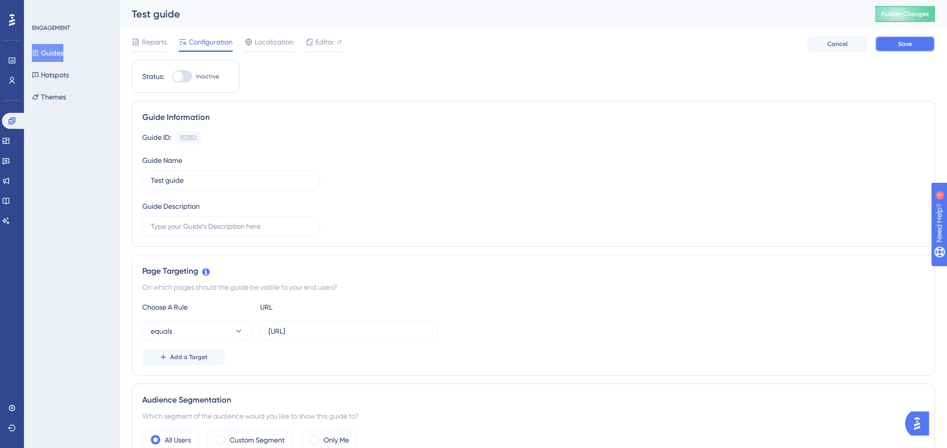
click at [706, 39] on button "Save" at bounding box center [905, 44] width 60 height 16
click at [186, 75] on div at bounding box center [182, 76] width 20 height 12
click at [172, 76] on input "Inactive" at bounding box center [172, 76] width 0 height 0
checkbox input "false"
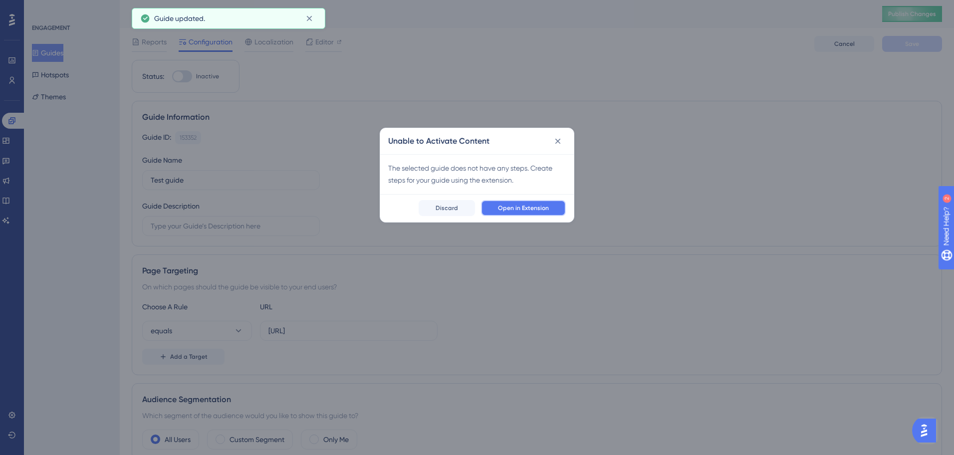
click at [520, 208] on span "Open in Extension" at bounding box center [523, 208] width 51 height 8
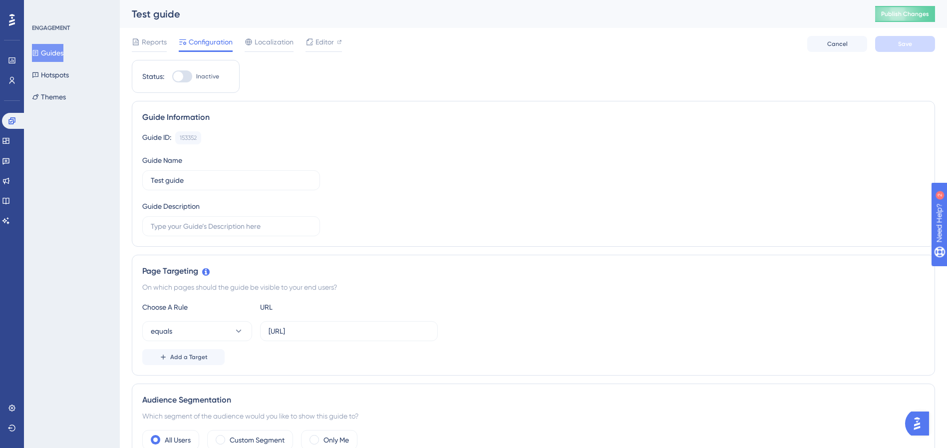
click at [181, 78] on div at bounding box center [178, 76] width 10 height 10
click at [172, 77] on input "Inactive" at bounding box center [172, 76] width 0 height 0
checkbox input "true"
click at [706, 50] on button "Save" at bounding box center [905, 44] width 60 height 16
click at [706, 17] on span "Publish Changes" at bounding box center [905, 14] width 48 height 8
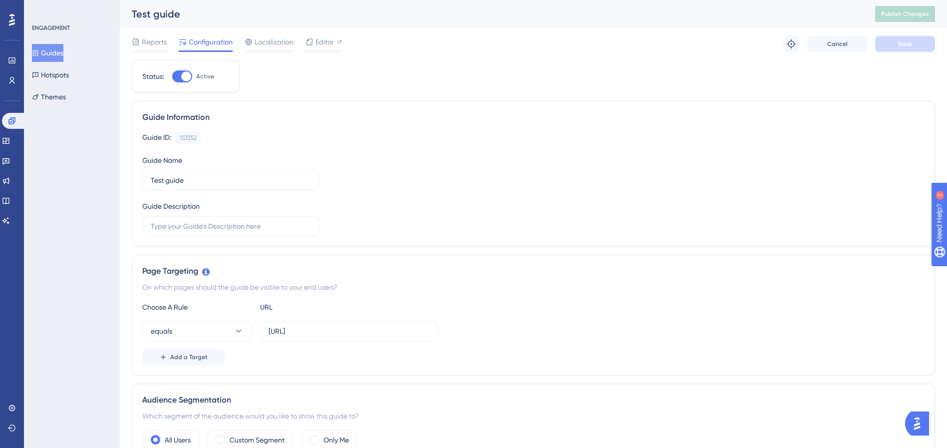
click at [185, 137] on div "153352" at bounding box center [188, 138] width 17 height 8
copy div "153352"
click at [706, 19] on button "Publish Changes" at bounding box center [905, 14] width 60 height 16
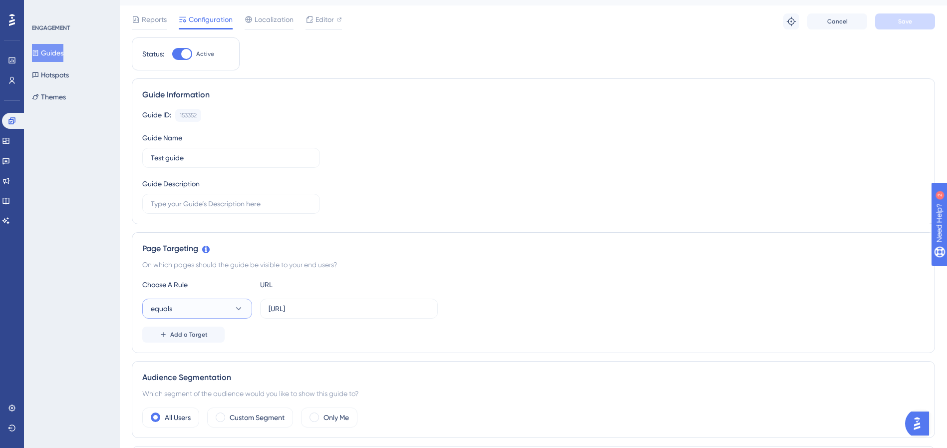
click at [224, 314] on button "equals" at bounding box center [197, 309] width 110 height 20
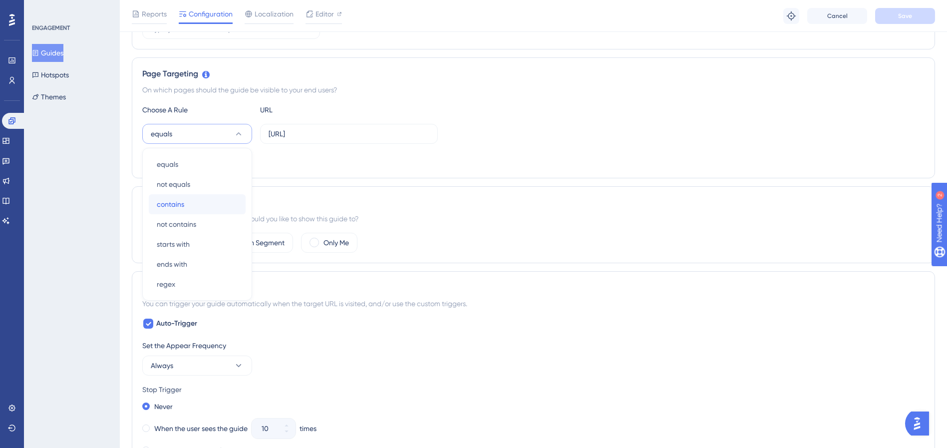
click at [219, 212] on div "contains contains" at bounding box center [197, 204] width 81 height 20
click at [706, 12] on span "Save" at bounding box center [905, 16] width 14 height 8
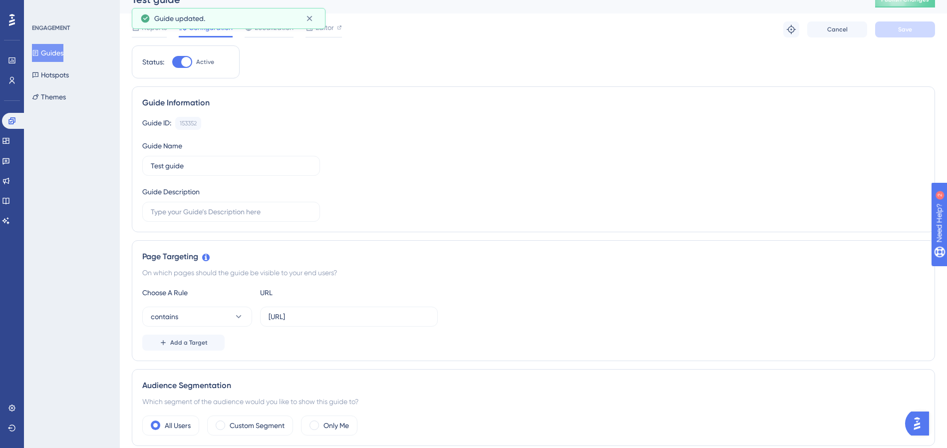
scroll to position [11, 0]
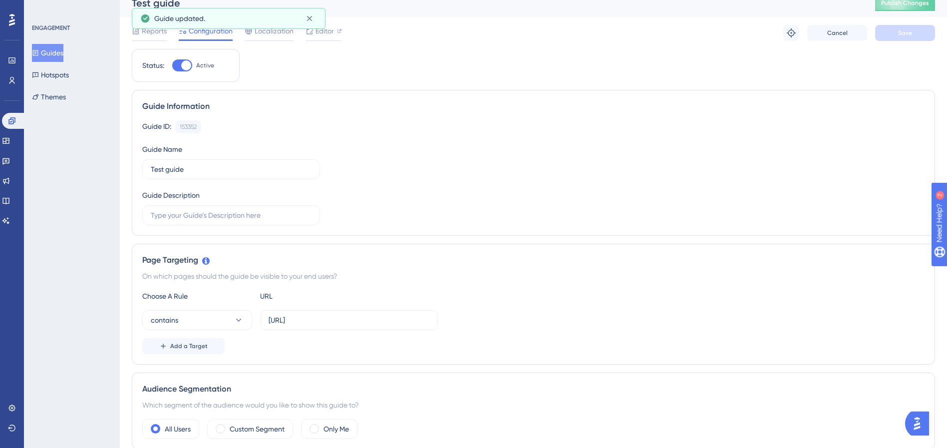
click at [706, 12] on div "Test guide Publish Changes" at bounding box center [533, 3] width 827 height 28
click at [706, 5] on span "Publish Changes" at bounding box center [905, 3] width 48 height 8
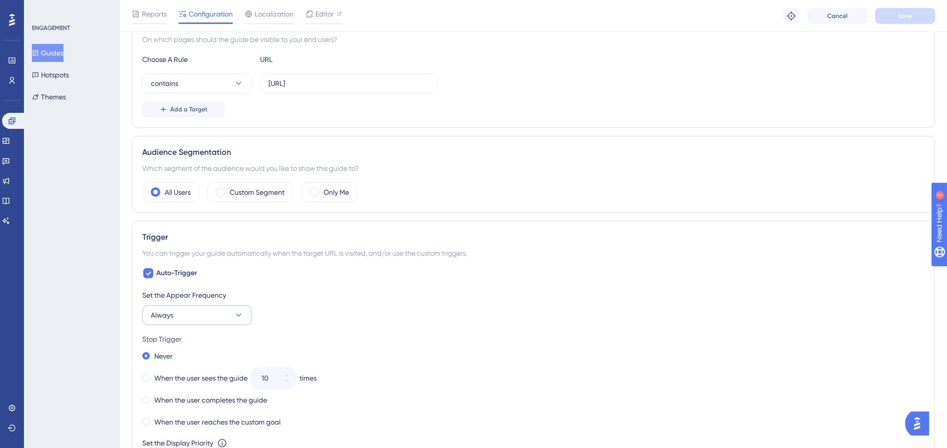
scroll to position [275, 0]
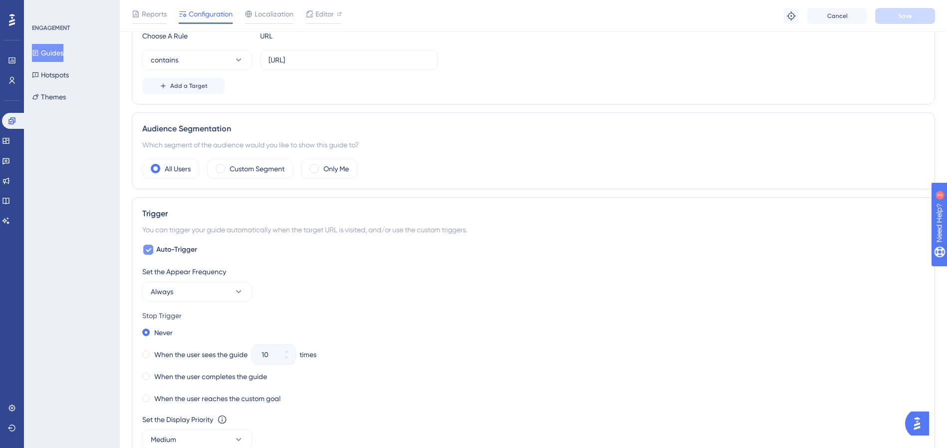
click at [190, 251] on span "Auto-Trigger" at bounding box center [176, 250] width 41 height 12
checkbox input "false"
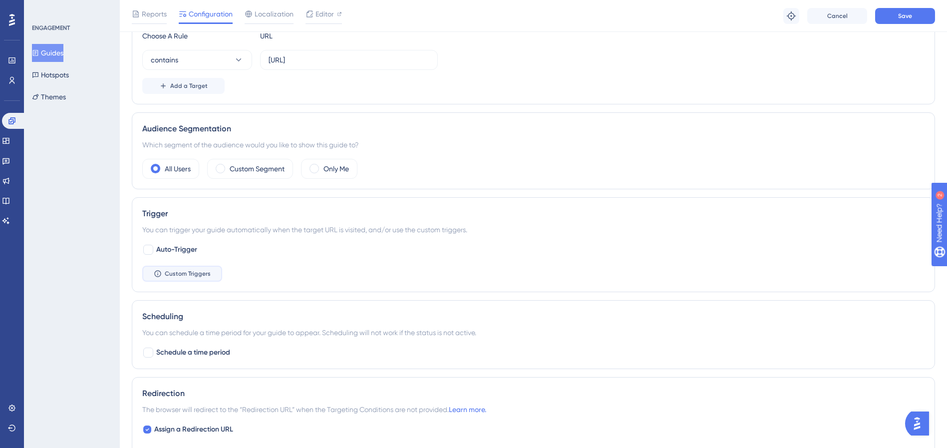
click at [196, 272] on span "Custom Triggers" at bounding box center [188, 274] width 46 height 8
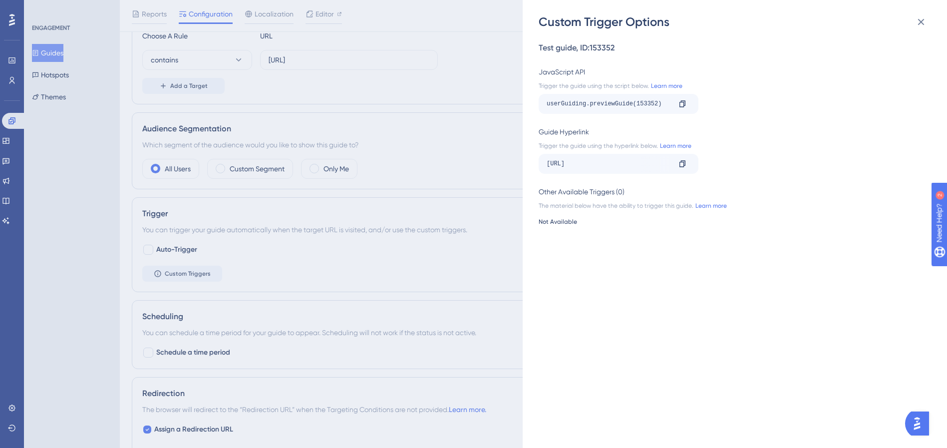
click at [622, 106] on div "userGuiding.previewGuide(153352)" at bounding box center [609, 104] width 124 height 16
click at [594, 102] on div "userGuiding.previewGuide(153352)" at bounding box center [609, 104] width 124 height 16
copy div "userGuiding.previewGuide(153352) Copy"
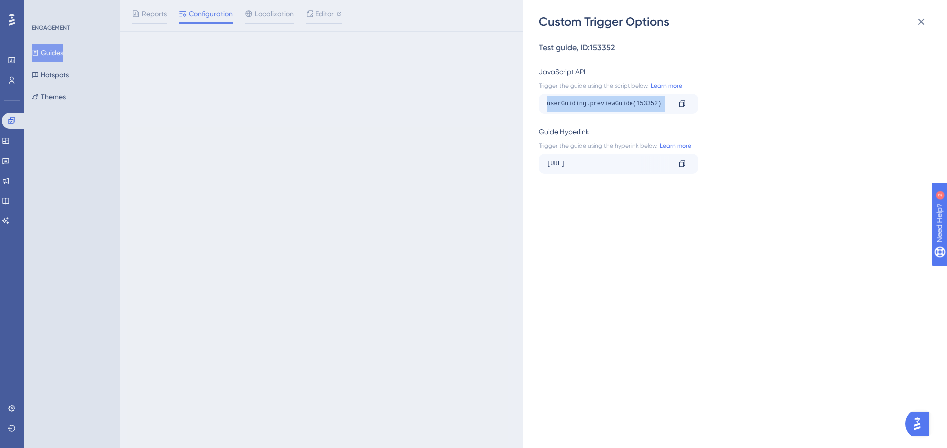
scroll to position [0, 0]
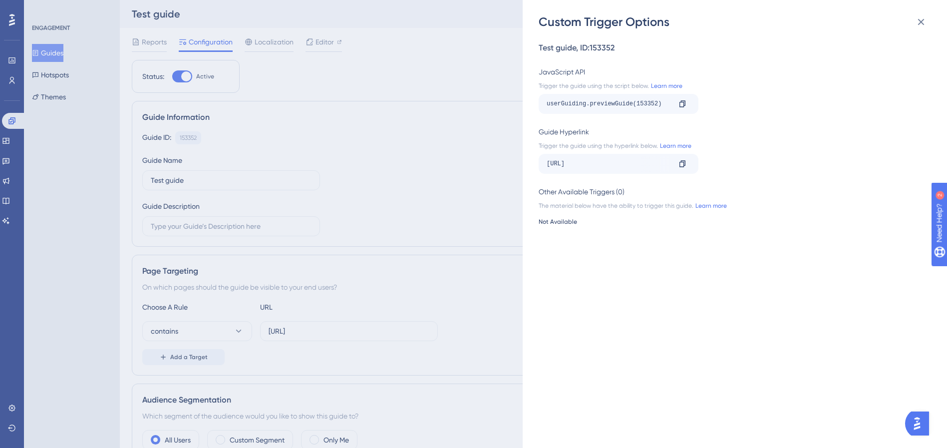
click at [313, 134] on div "Custom Trigger Options Test guide , ID: 153352 JavaScript API Trigger the guide…" at bounding box center [473, 224] width 947 height 448
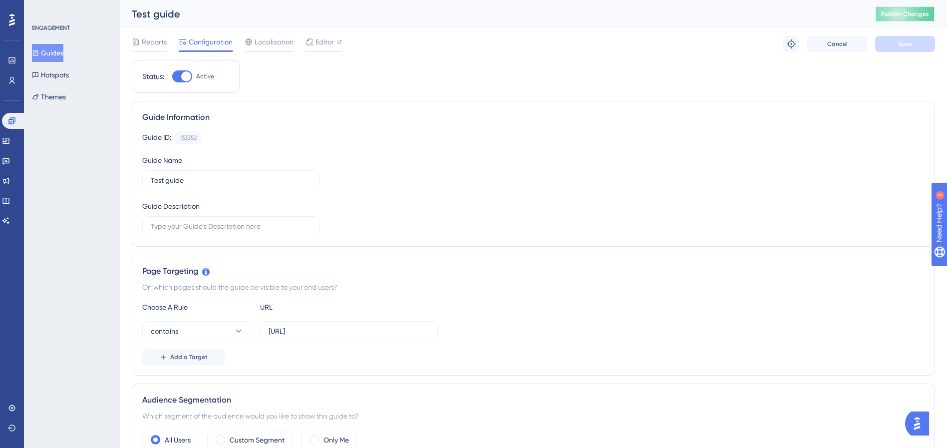
click at [706, 13] on span "Publish Changes" at bounding box center [905, 14] width 48 height 8
click at [378, 331] on input "http://localhost:8080" at bounding box center [349, 330] width 161 height 11
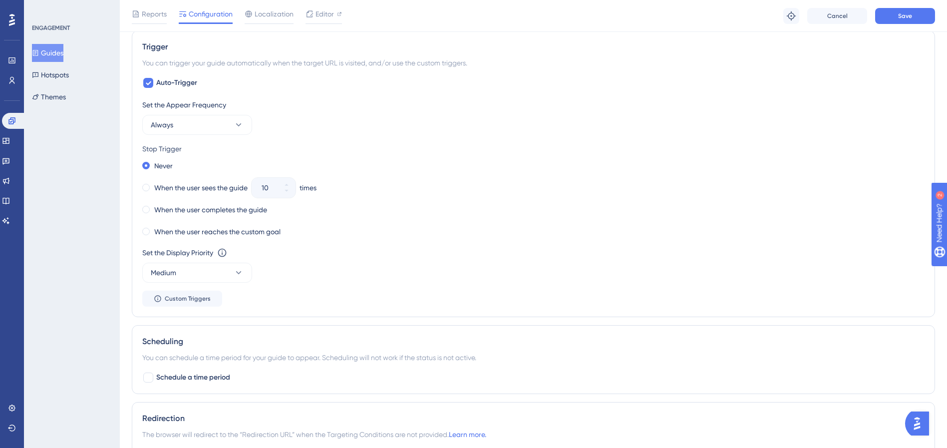
scroll to position [719, 0]
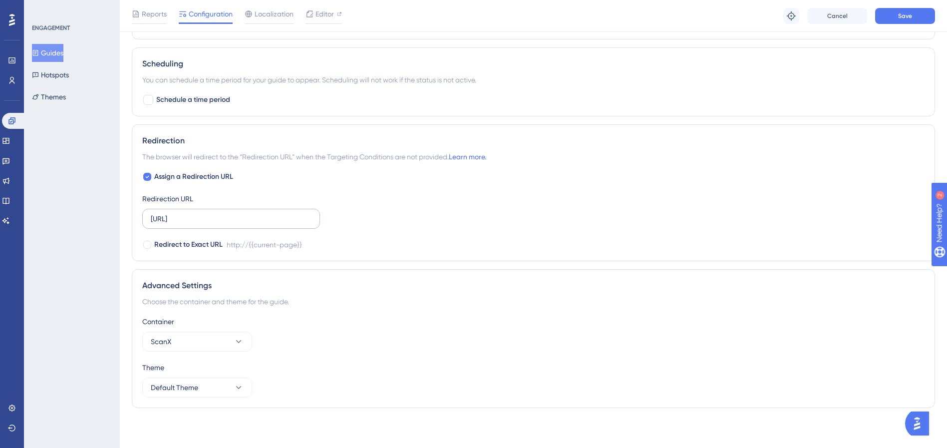
type input "[URL]"
click at [275, 216] on input "http://localhost:8080" at bounding box center [231, 218] width 161 height 11
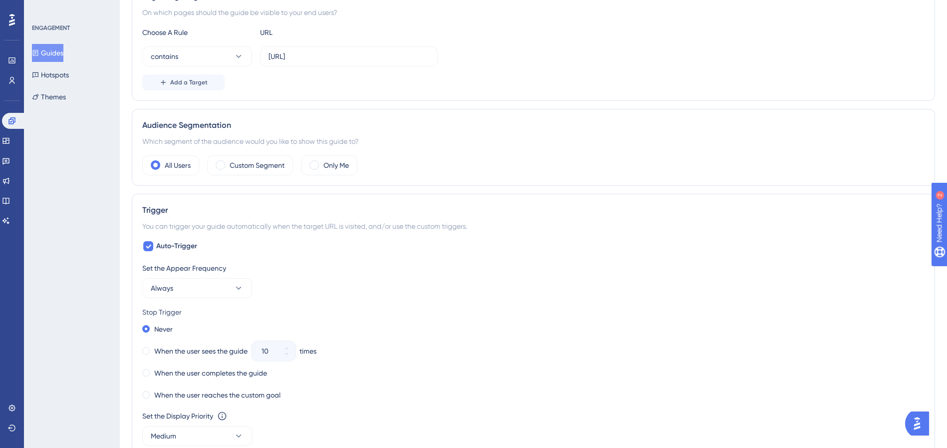
scroll to position [0, 0]
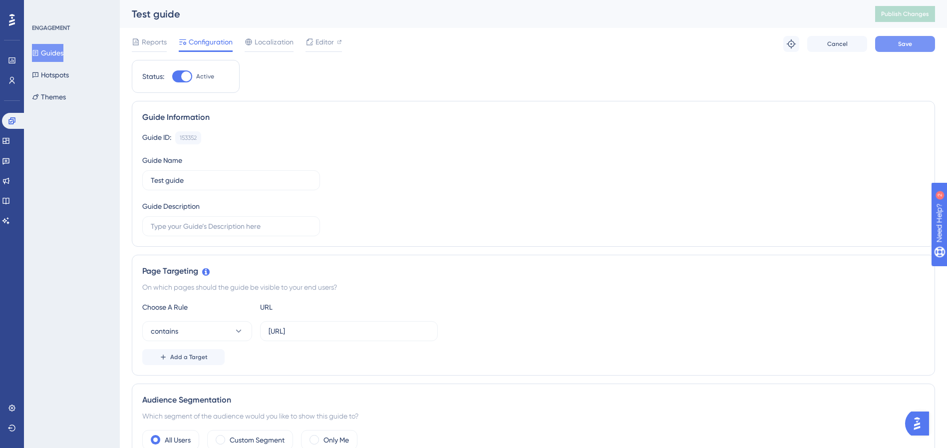
type input "[URL]"
click at [706, 37] on button "Save" at bounding box center [905, 44] width 60 height 16
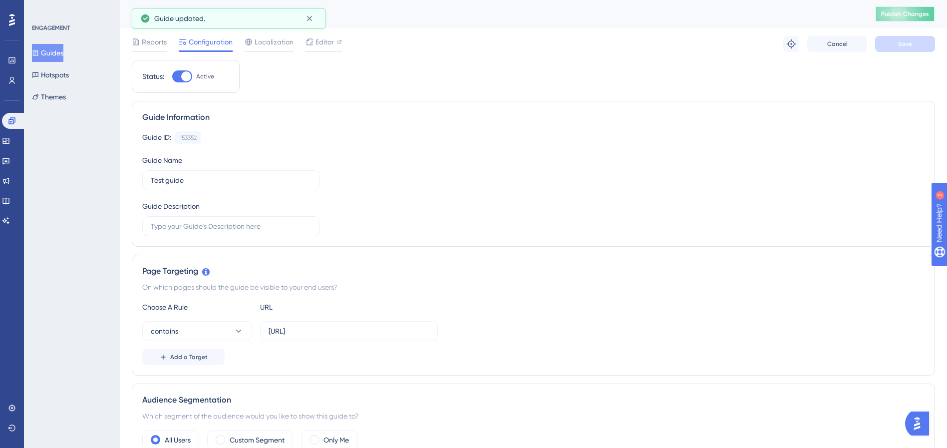
click at [706, 20] on button "Publish Changes" at bounding box center [905, 14] width 60 height 16
click at [14, 21] on icon at bounding box center [12, 19] width 6 height 13
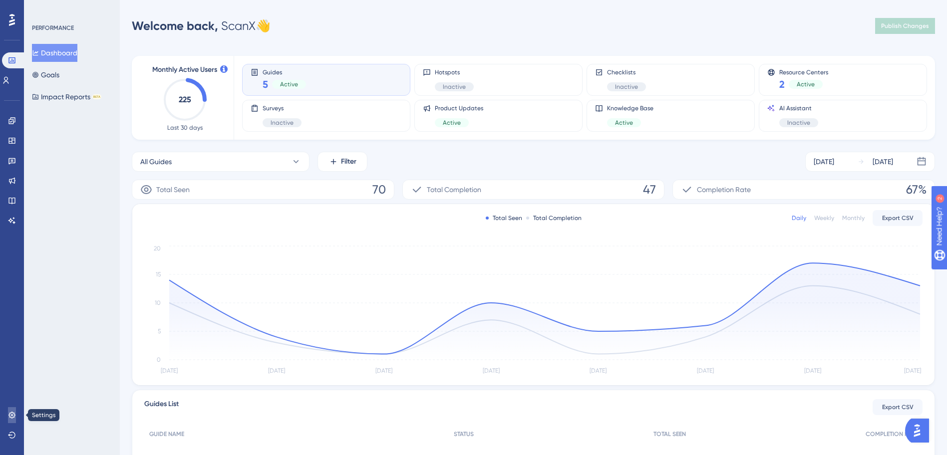
click at [16, 414] on link at bounding box center [12, 415] width 8 height 16
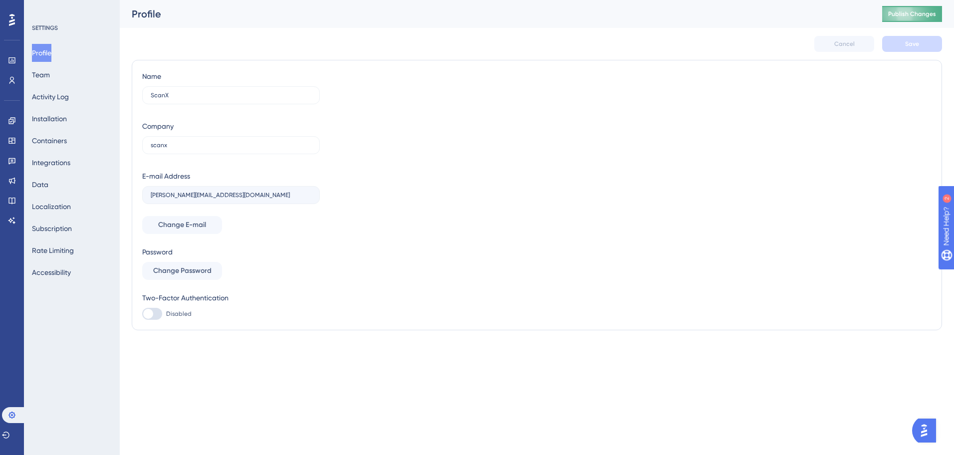
click at [706, 15] on button "Publish Changes" at bounding box center [913, 14] width 60 height 16
click at [14, 118] on icon at bounding box center [11, 120] width 6 height 6
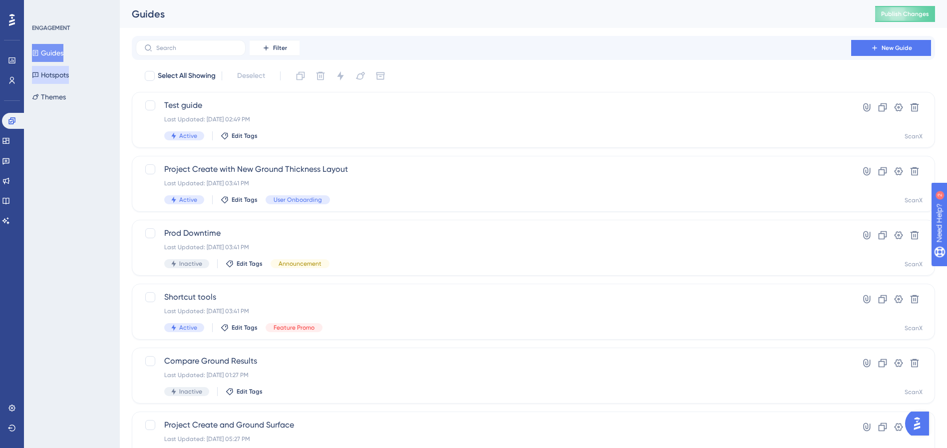
click at [69, 69] on button "Hotspots" at bounding box center [50, 75] width 37 height 18
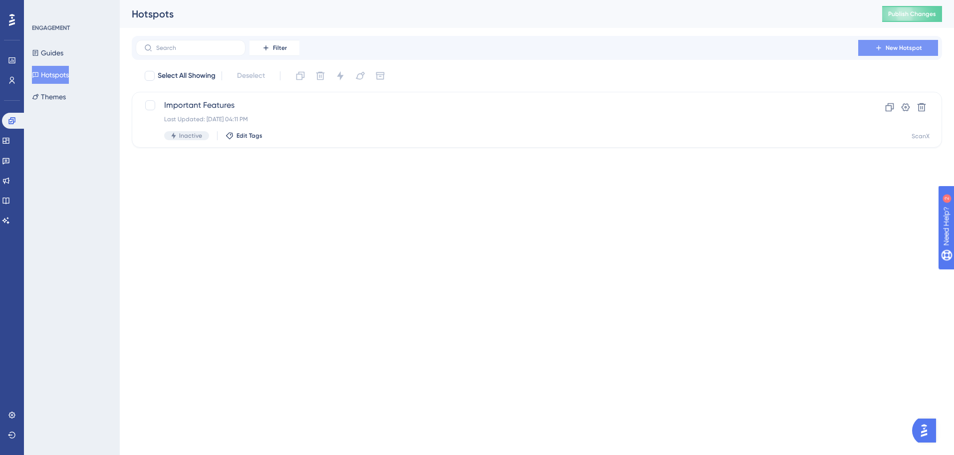
click at [706, 50] on span "New Hotspot" at bounding box center [904, 48] width 36 height 8
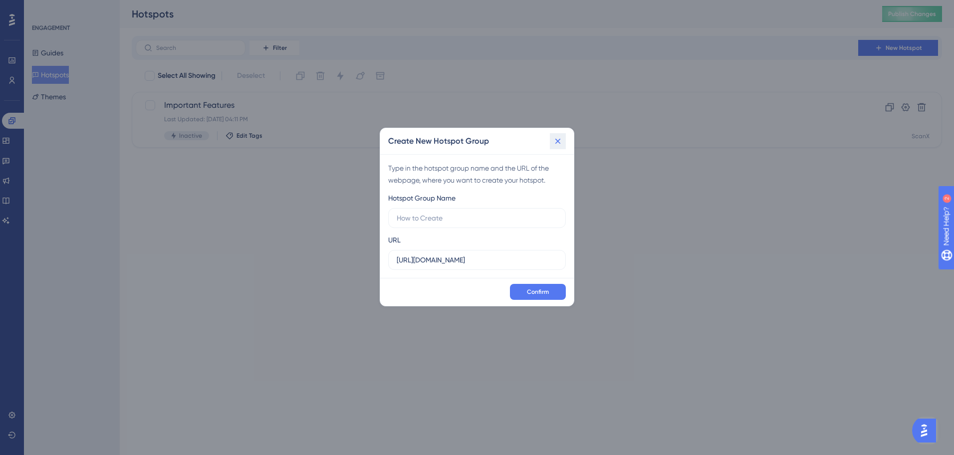
click at [556, 141] on icon at bounding box center [558, 141] width 10 height 10
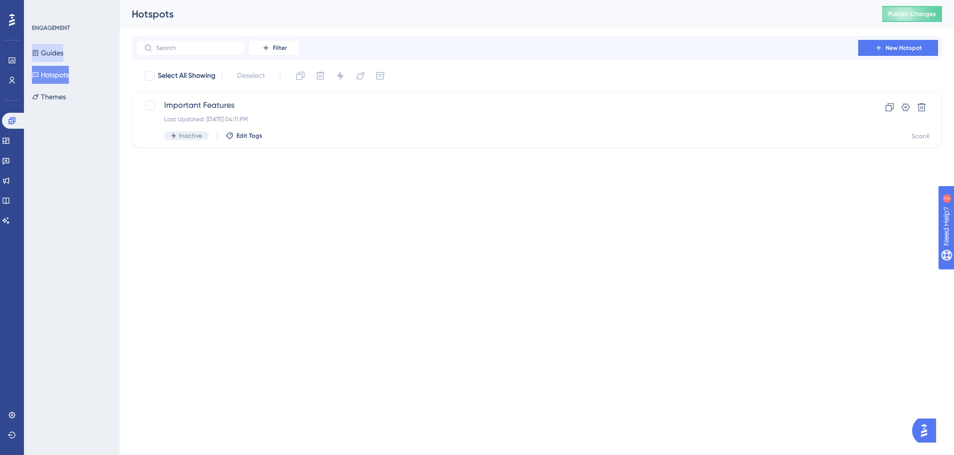
click at [52, 50] on button "Guides" at bounding box center [47, 53] width 31 height 18
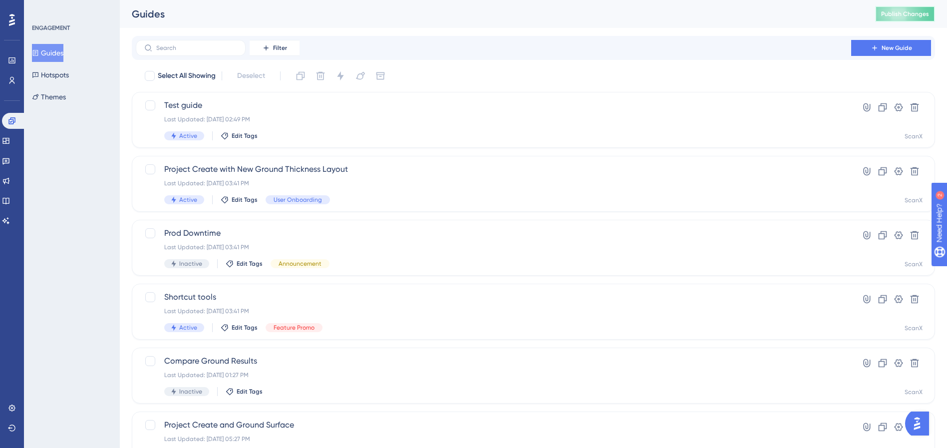
click at [706, 10] on span "Publish Changes" at bounding box center [905, 14] width 48 height 8
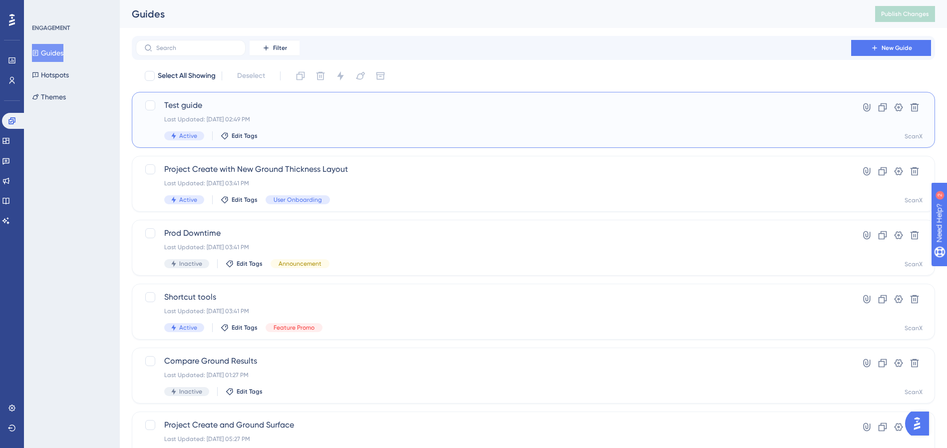
click at [211, 106] on span "Test guide" at bounding box center [493, 105] width 658 height 12
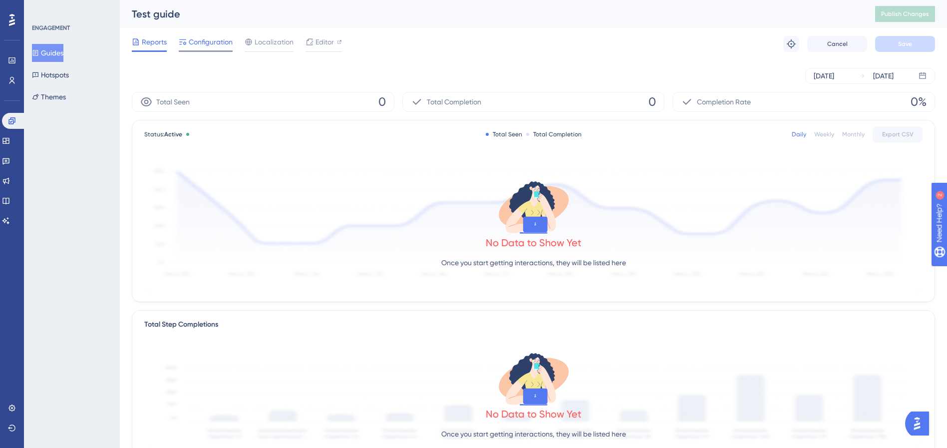
click at [206, 39] on span "Configuration" at bounding box center [211, 42] width 44 height 12
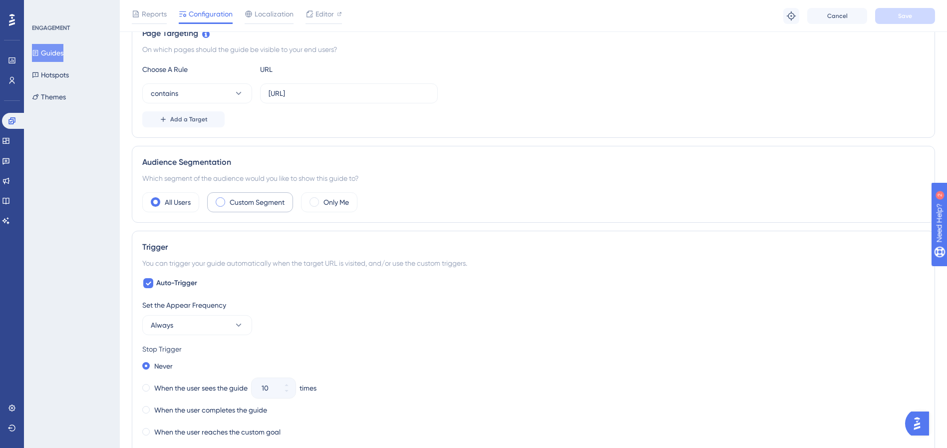
scroll to position [243, 0]
click at [185, 323] on button "Always" at bounding box center [197, 324] width 110 height 20
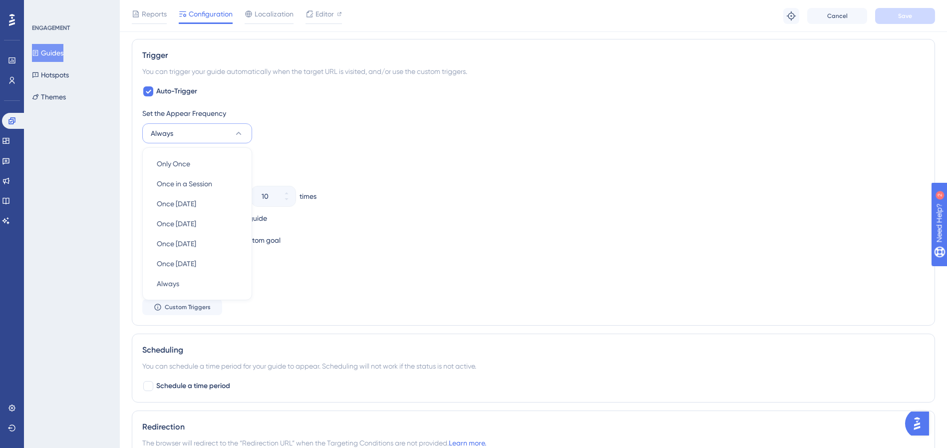
click at [360, 258] on div "Set the Display Priority This option will set the display priority between auto…" at bounding box center [533, 261] width 782 height 12
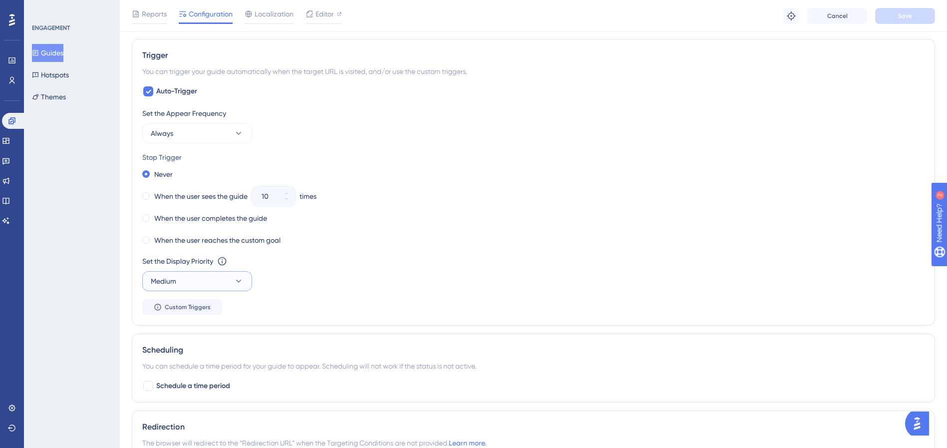
click at [180, 277] on button "Medium" at bounding box center [197, 281] width 110 height 20
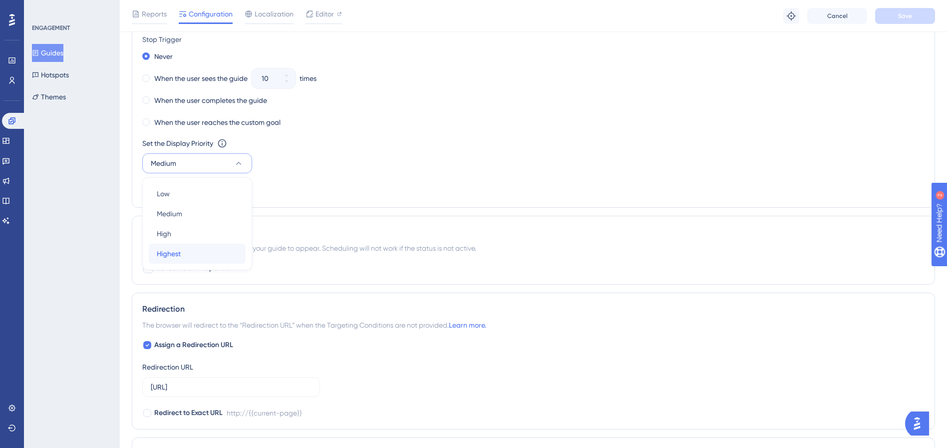
click at [194, 262] on div "Highest Highest" at bounding box center [197, 254] width 81 height 20
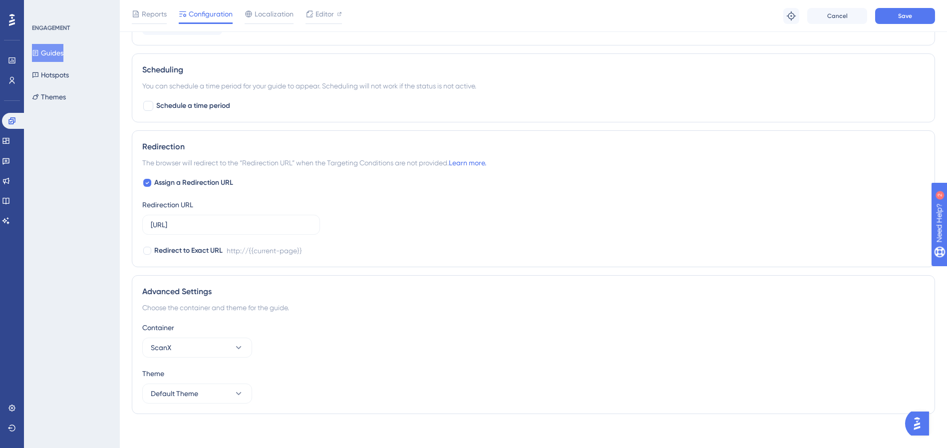
scroll to position [719, 0]
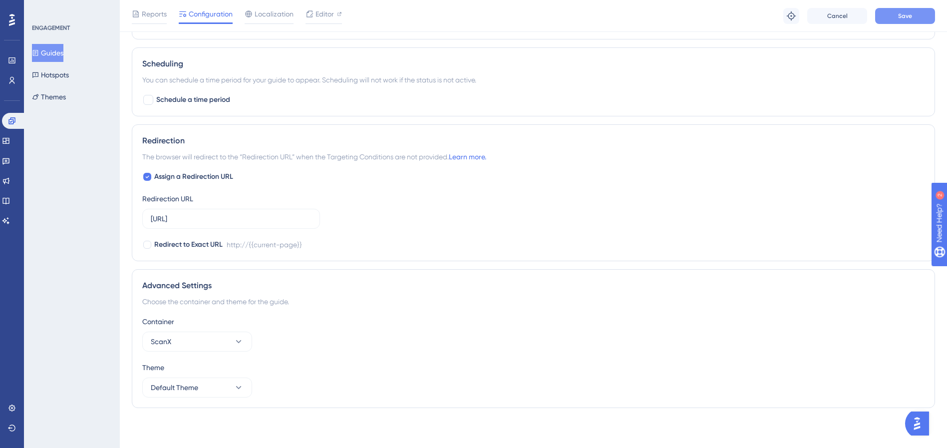
click at [706, 18] on button "Save" at bounding box center [905, 16] width 60 height 16
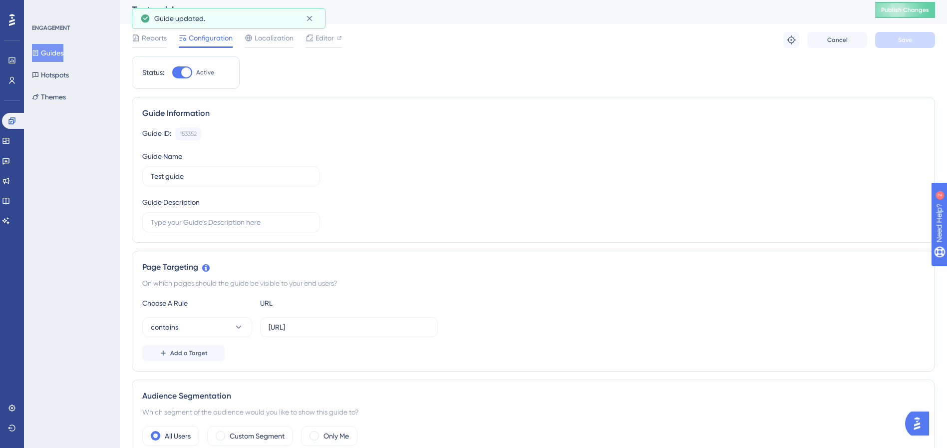
scroll to position [0, 0]
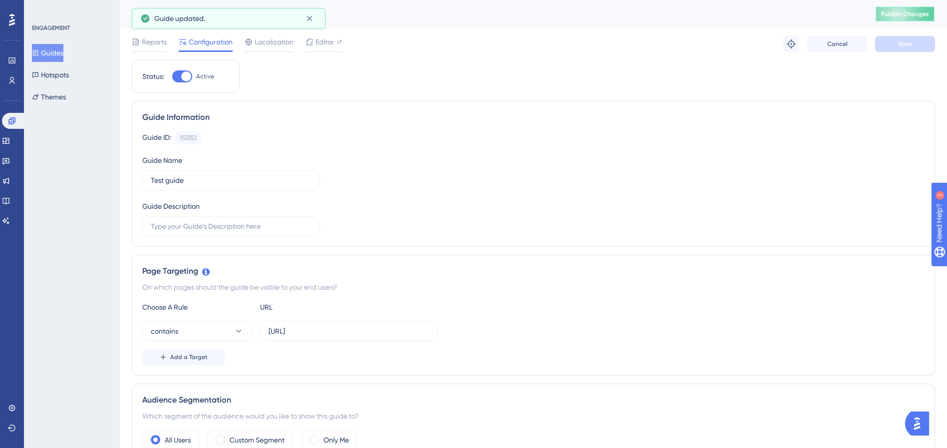
click at [706, 19] on button "Publish Changes" at bounding box center [905, 14] width 60 height 16
click at [415, 323] on label "[URL][DOMAIN_NAME]" at bounding box center [349, 331] width 178 height 20
click at [415, 325] on input "[URL][DOMAIN_NAME]" at bounding box center [349, 330] width 161 height 11
click at [409, 333] on input "[URL][DOMAIN_NAME]" at bounding box center [349, 330] width 161 height 11
paste input "-ab.dev.cloud.scanx.jp/"
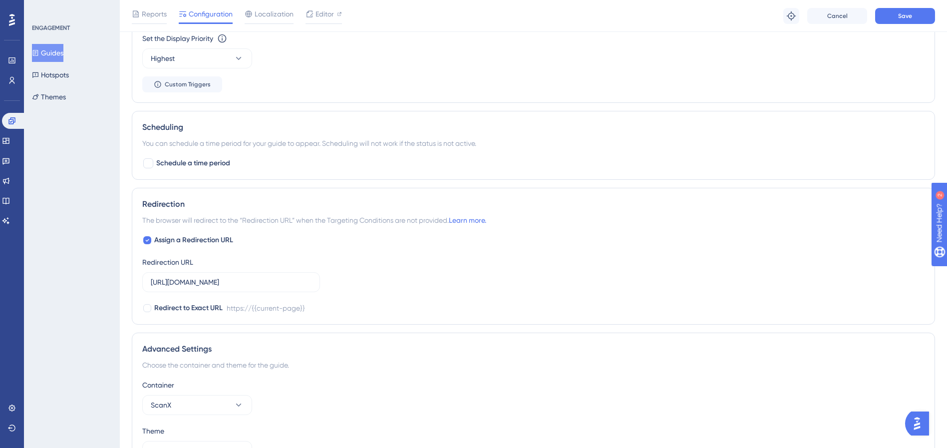
scroll to position [719, 0]
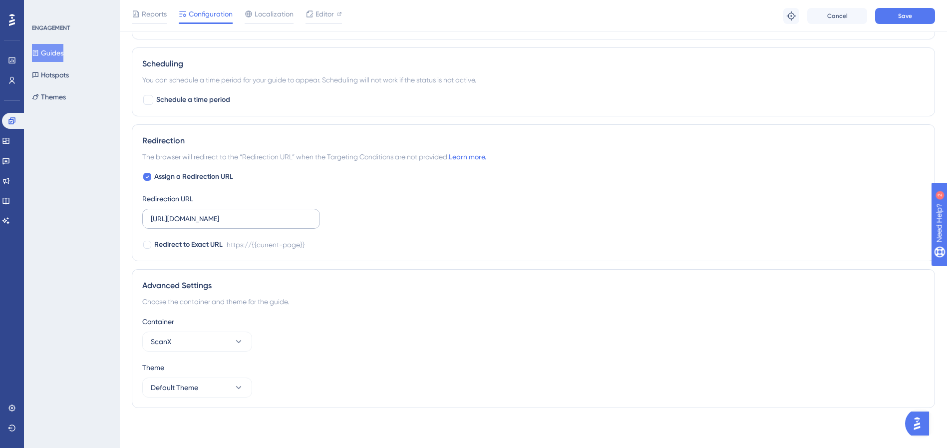
type input "https://appv2-ab.dev.cloud.scanx.jp/"
click at [303, 221] on input "[URL][DOMAIN_NAME]" at bounding box center [231, 218] width 161 height 11
paste input "-ab.dev.cloud.scanx.jp/"
click at [426, 236] on div "Assign a Redirection URL Redirection URL https://appv2-ab.dev.cloud.scanx.jp/ R…" at bounding box center [533, 211] width 782 height 80
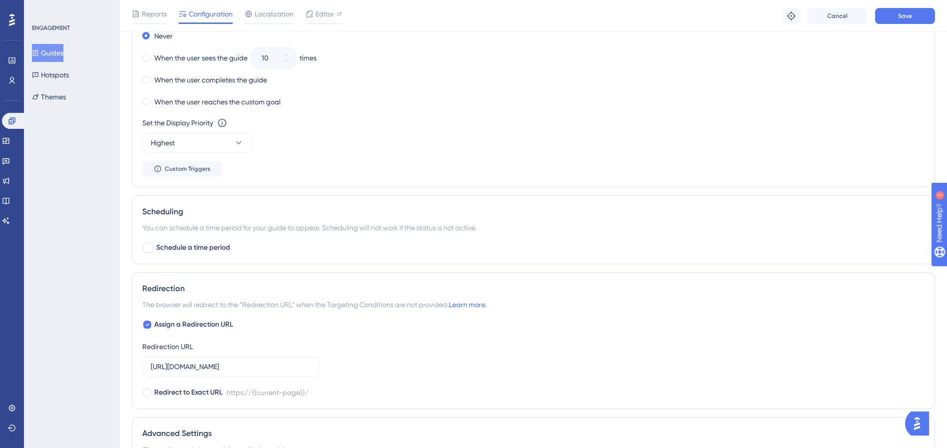
scroll to position [669, 0]
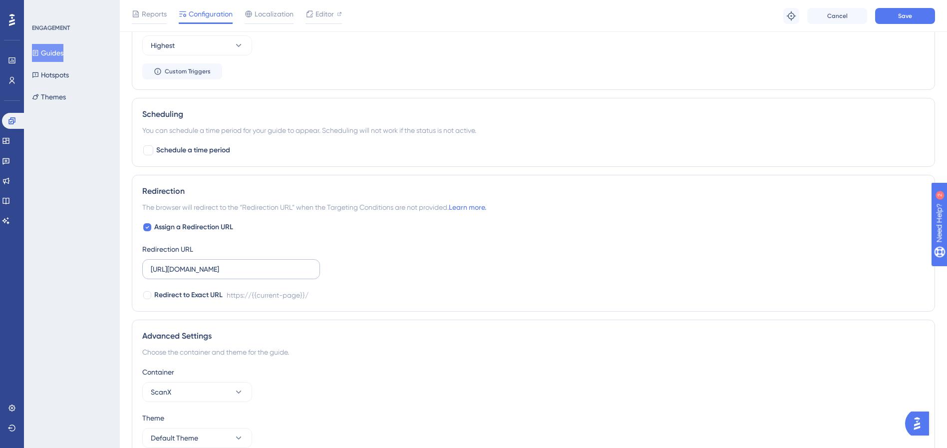
click at [314, 270] on label "https://appv2-ab.dev.cloud.scanx.jp/" at bounding box center [231, 269] width 178 height 20
click at [312, 270] on input "https://appv2-ab.dev.cloud.scanx.jp/" at bounding box center [231, 269] width 161 height 11
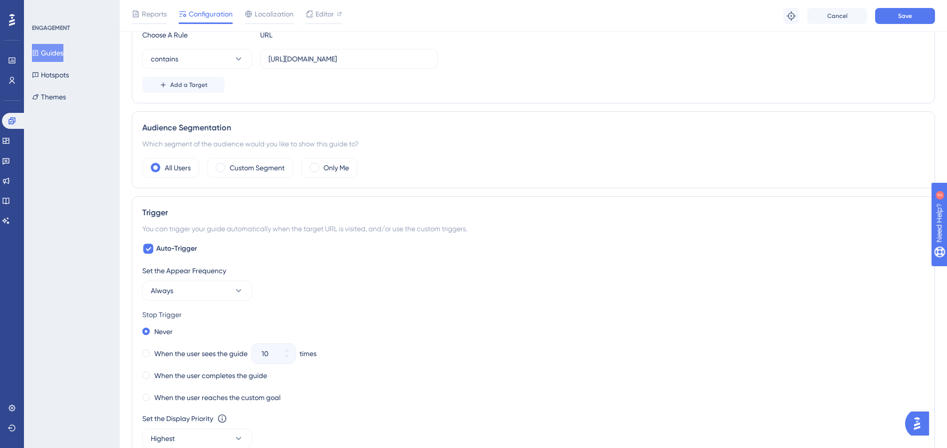
scroll to position [45, 0]
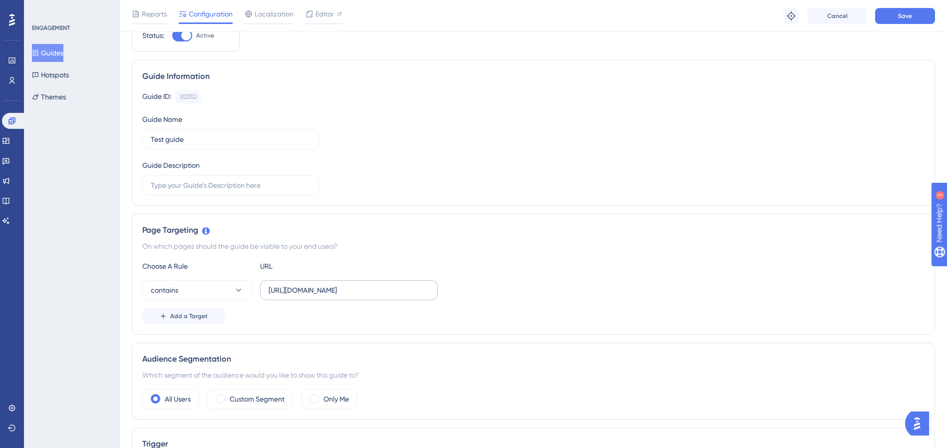
type input "[URL][DOMAIN_NAME]"
click at [411, 290] on input "https://appv2-ab.dev.cloud.scanx.jp/" at bounding box center [349, 290] width 161 height 11
type input "[URL][DOMAIN_NAME]"
click at [514, 265] on div "Choose A Rule URL" at bounding box center [533, 266] width 782 height 12
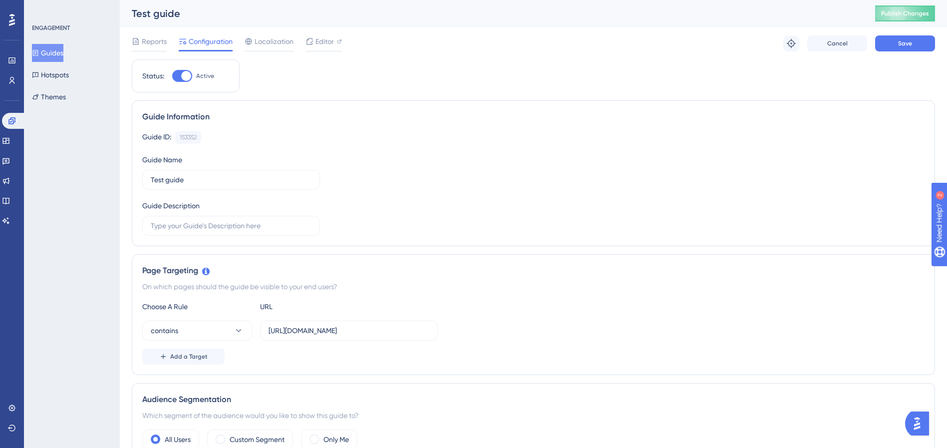
scroll to position [0, 0]
click at [706, 42] on span "Save" at bounding box center [905, 44] width 14 height 8
click at [706, 18] on button "Publish Changes" at bounding box center [905, 14] width 60 height 16
click at [706, 13] on span "Publish Changes" at bounding box center [905, 14] width 48 height 8
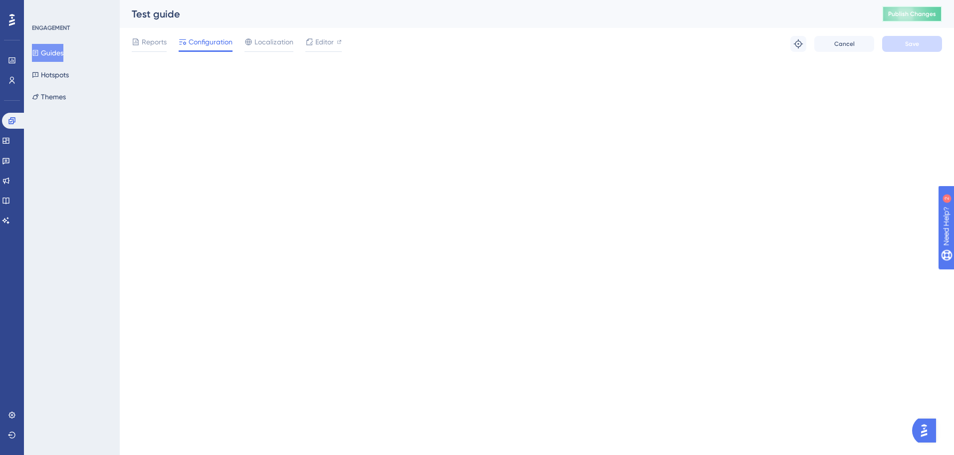
drag, startPoint x: 905, startPoint y: 17, endPoint x: 854, endPoint y: 49, distance: 59.4
click at [706, 17] on span "Publish Changes" at bounding box center [913, 14] width 48 height 8
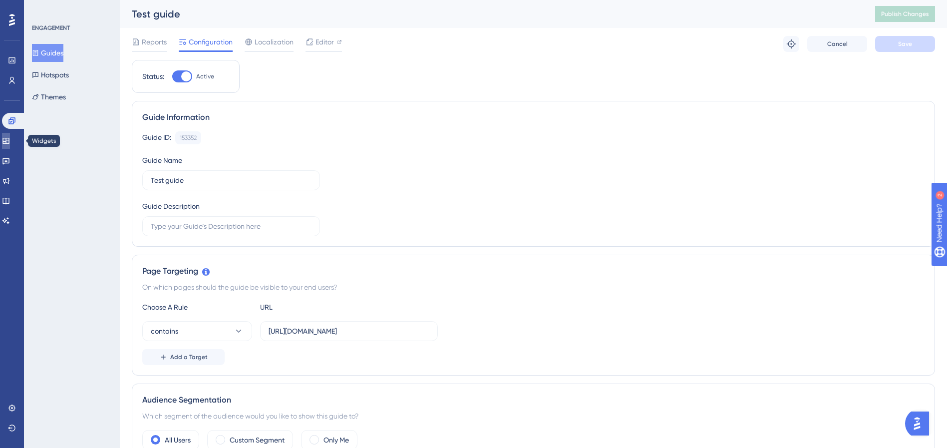
click at [10, 142] on icon at bounding box center [6, 141] width 8 height 8
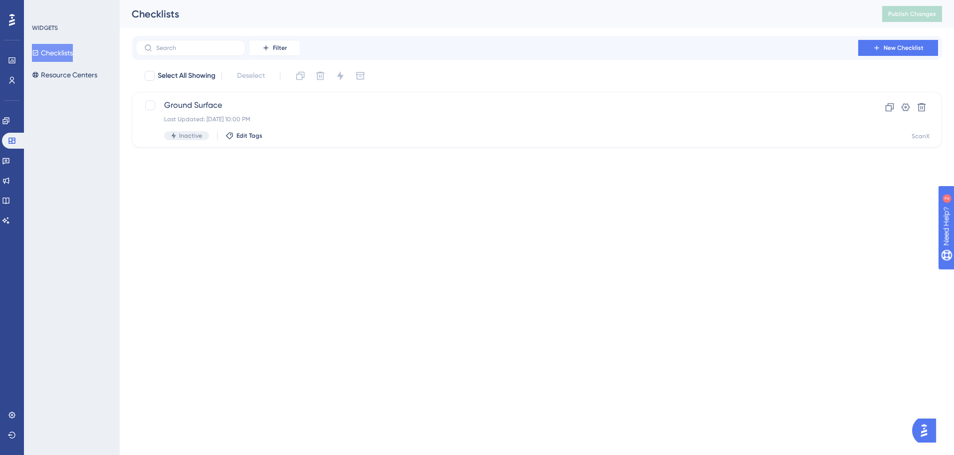
click at [71, 54] on button "Checklists" at bounding box center [52, 53] width 41 height 18
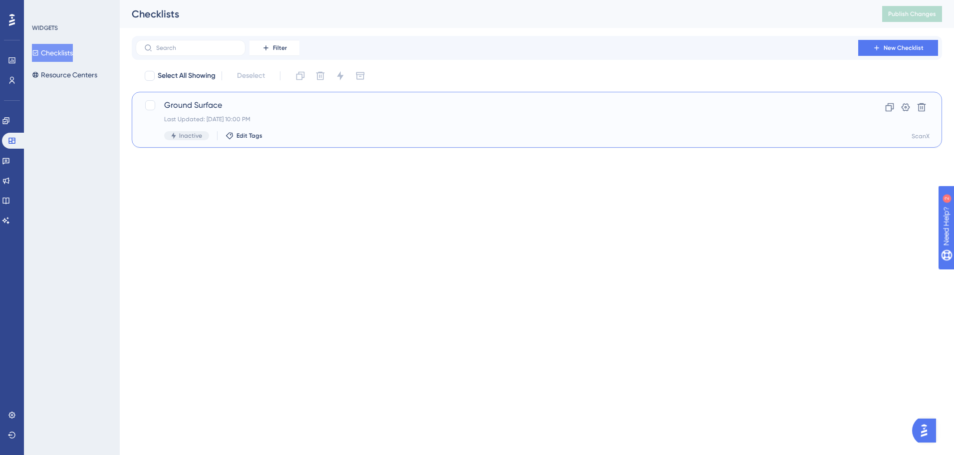
click at [192, 103] on span "Ground Surface" at bounding box center [497, 105] width 666 height 12
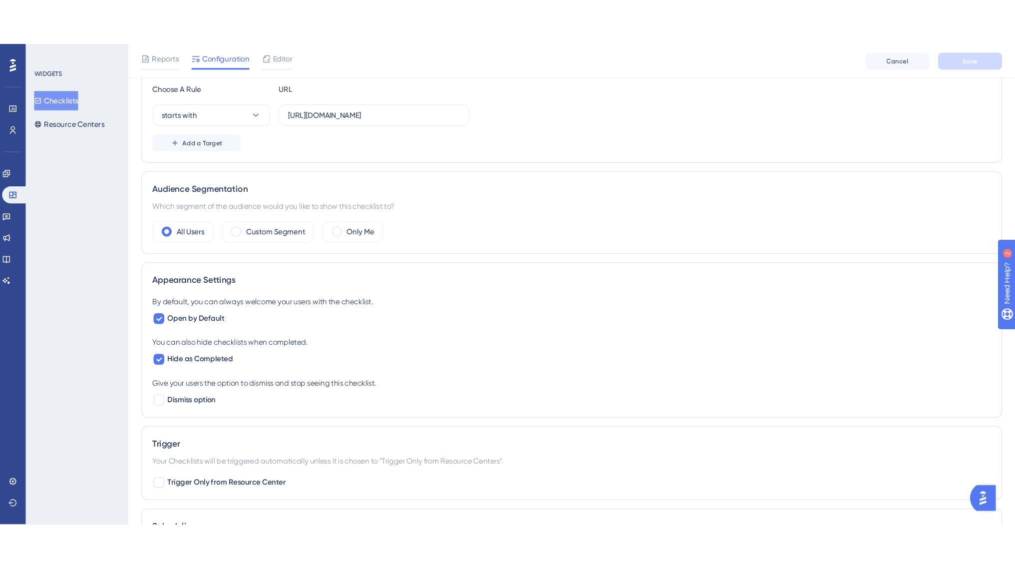
scroll to position [212, 0]
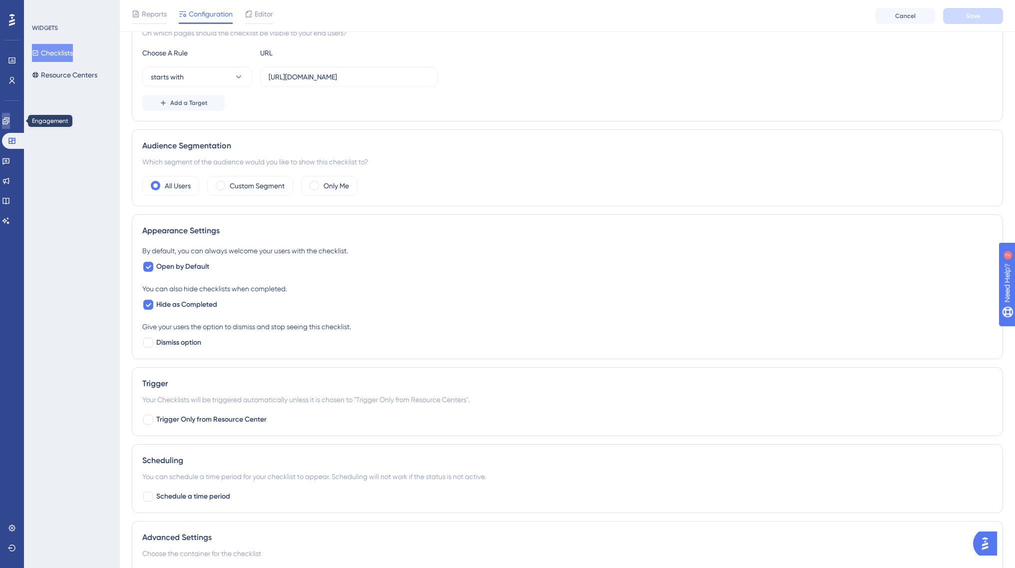
click at [10, 125] on link at bounding box center [6, 121] width 8 height 16
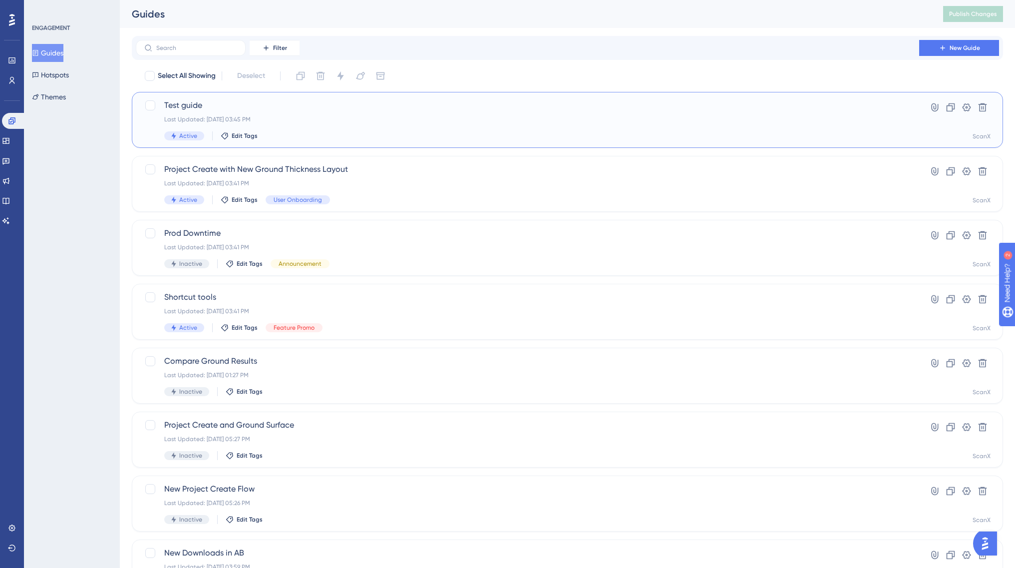
click at [392, 106] on span "Test guide" at bounding box center [527, 105] width 726 height 12
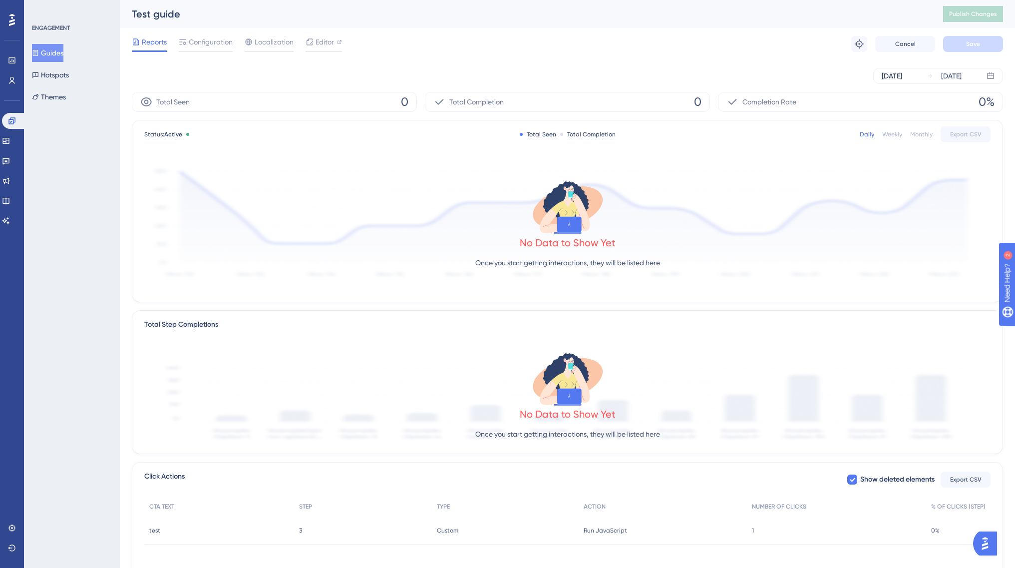
click at [359, 100] on div "Total Seen 0" at bounding box center [274, 102] width 285 height 20
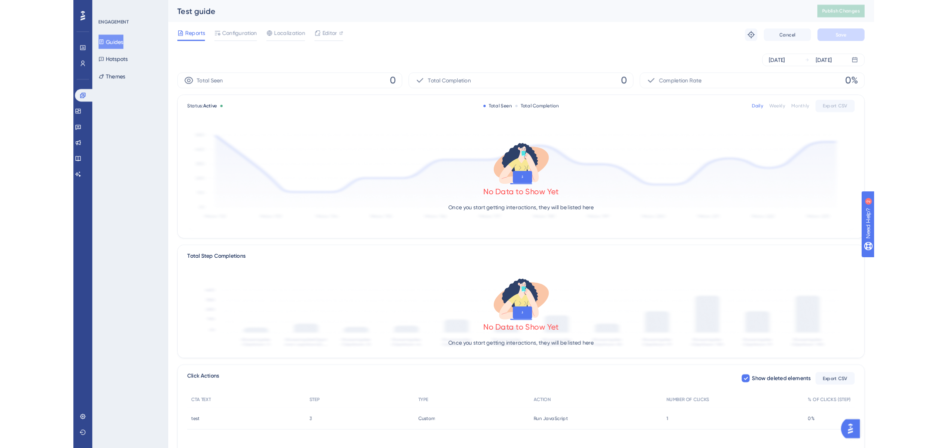
scroll to position [65, 0]
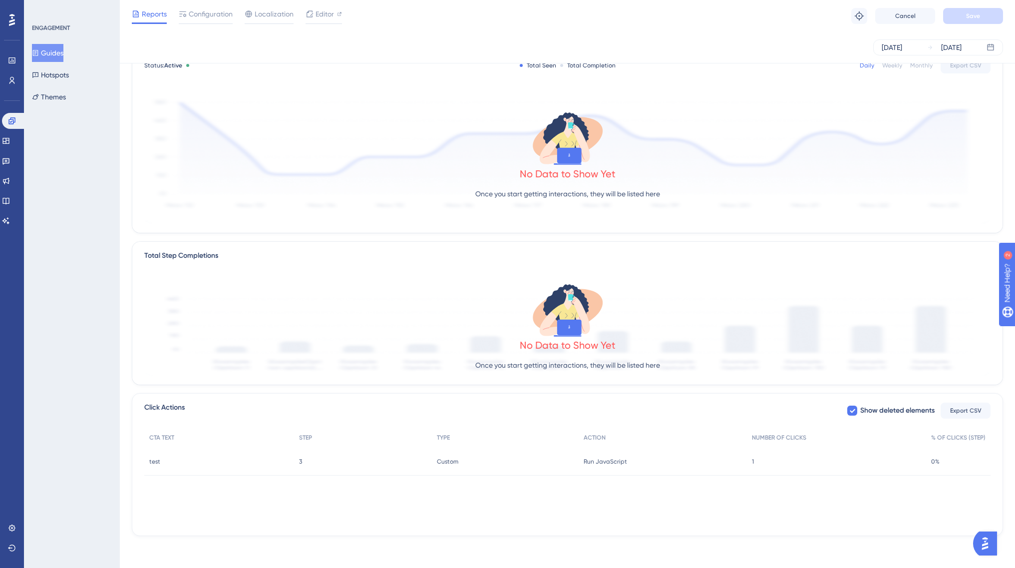
click at [415, 455] on div "3 3" at bounding box center [363, 461] width 138 height 28
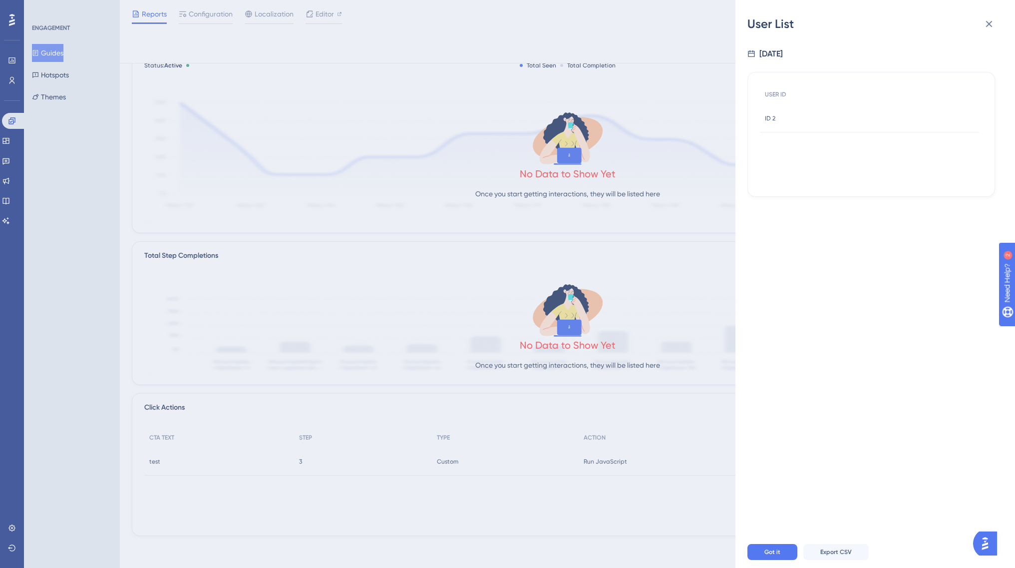
click at [357, 455] on div "User List 10/3/2025 USER ID ID 2 ID 2 Got it Export CSV" at bounding box center [507, 284] width 1015 height 568
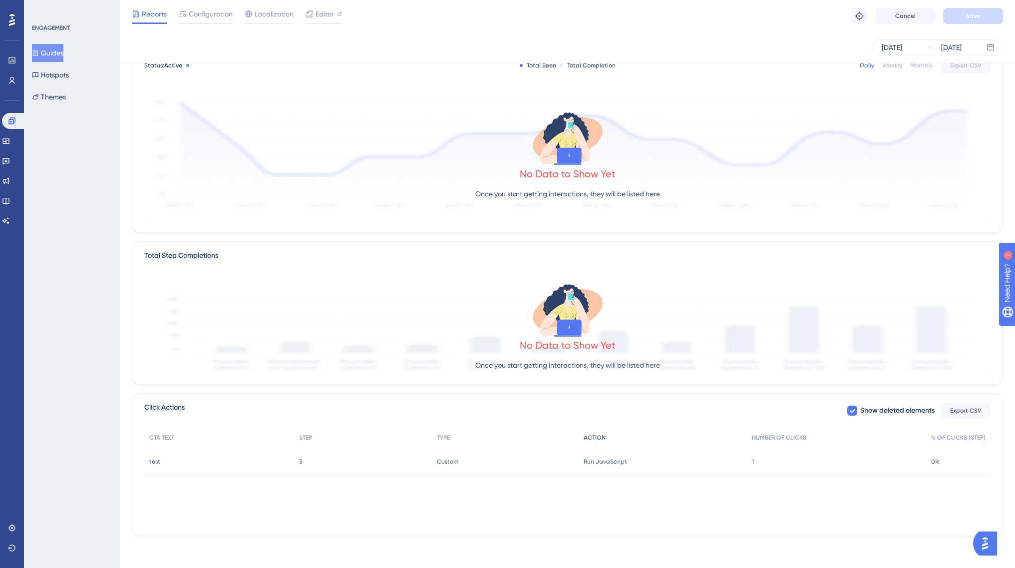
click at [706, 437] on div "ACTION" at bounding box center [663, 437] width 168 height 20
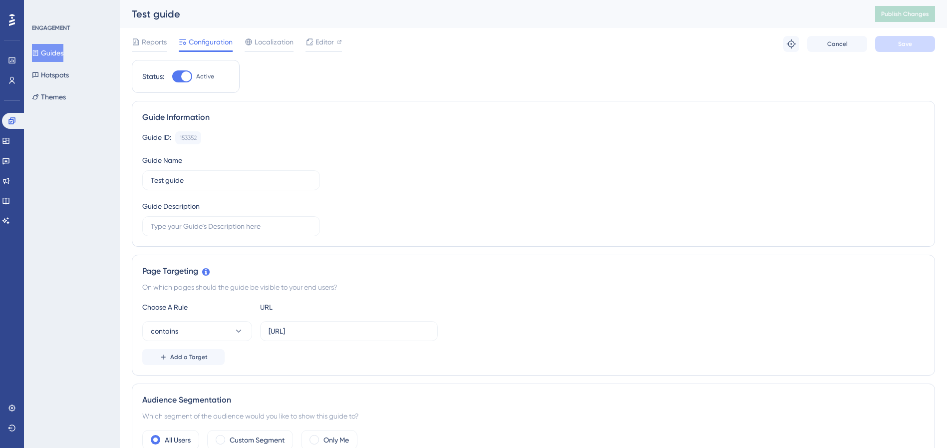
click at [332, 333] on input "[URL]" at bounding box center [349, 330] width 161 height 11
paste input "s://[DOMAIN_NAME][URL]"
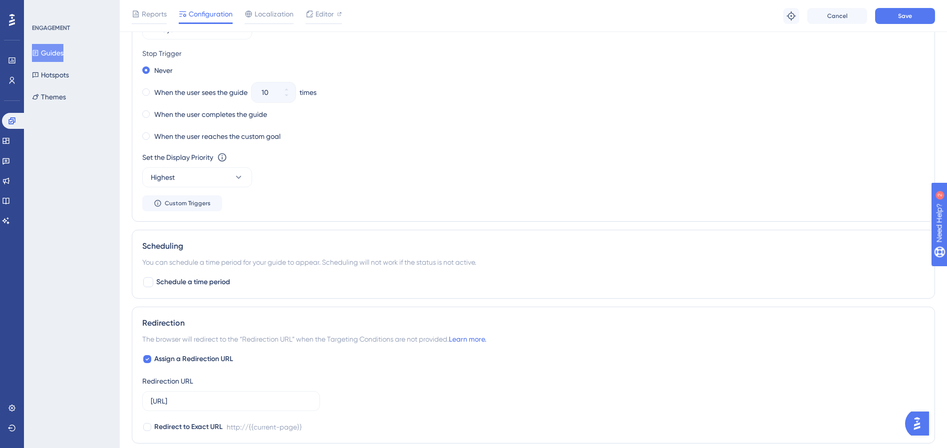
scroll to position [538, 0]
type input "[URL][DOMAIN_NAME]"
click at [232, 407] on label "[URL]" at bounding box center [231, 400] width 178 height 20
click at [232, 406] on input "[URL]" at bounding box center [231, 400] width 161 height 11
paste input "s://[DOMAIN_NAME]"
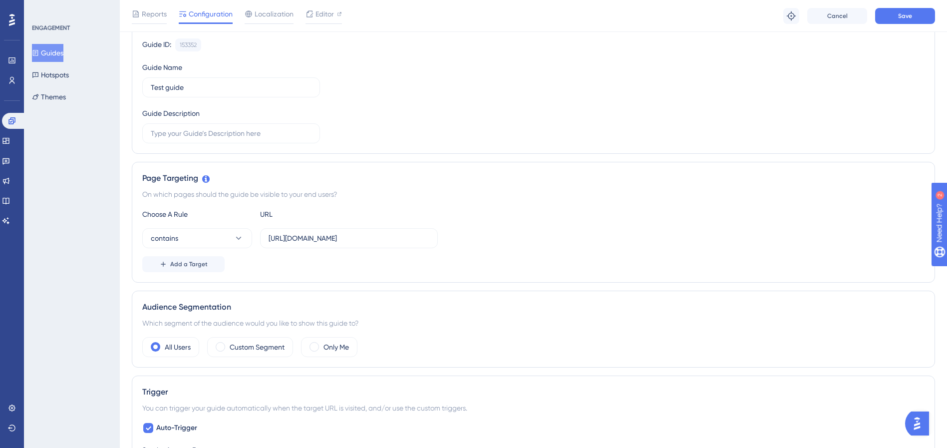
scroll to position [0, 0]
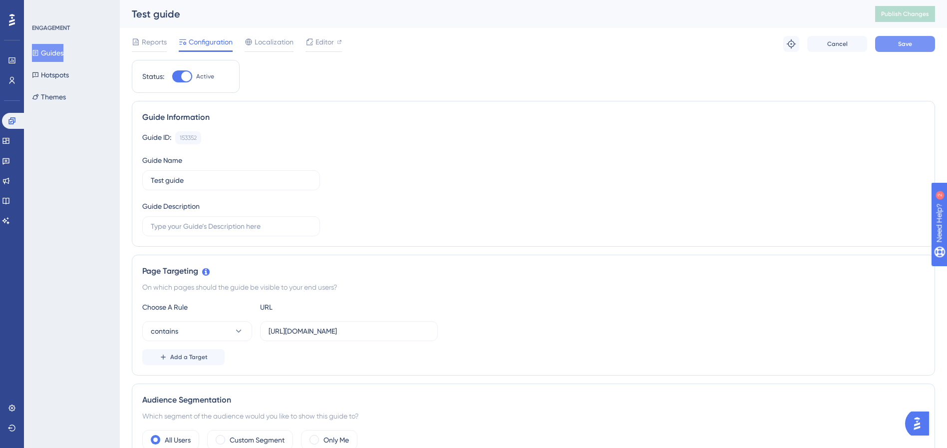
type input "[URL][DOMAIN_NAME]"
click at [905, 45] on span "Save" at bounding box center [905, 44] width 14 height 8
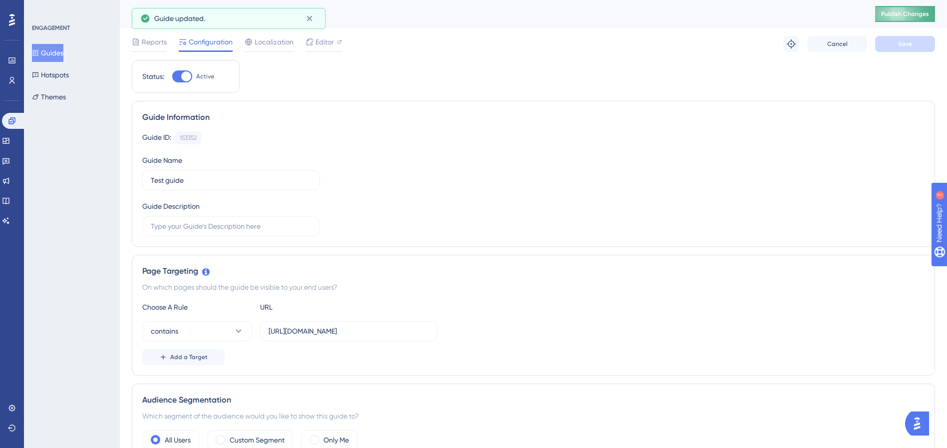
click at [911, 18] on button "Publish Changes" at bounding box center [905, 14] width 60 height 16
click at [552, 57] on div "Reports Configuration Localization Editor Troubleshoot Cancel Save" at bounding box center [533, 44] width 803 height 32
click at [915, 14] on span "Publish Changes" at bounding box center [905, 14] width 48 height 8
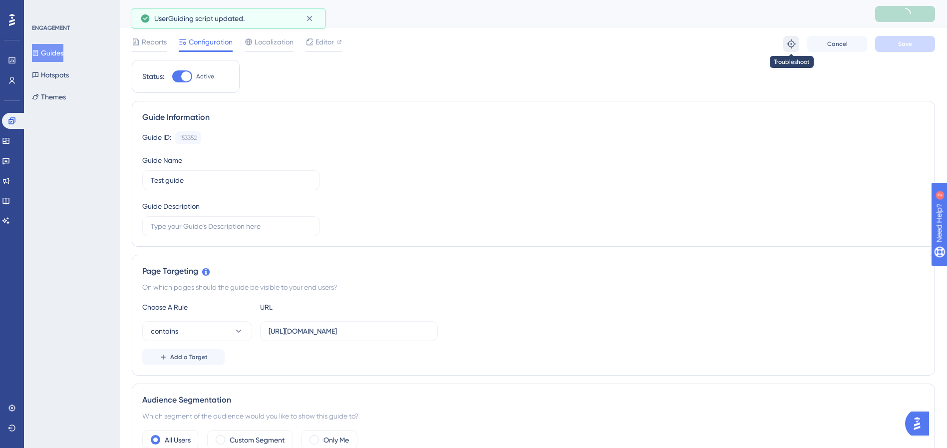
click at [794, 45] on icon at bounding box center [791, 43] width 9 height 9
